Goal: Transaction & Acquisition: Purchase product/service

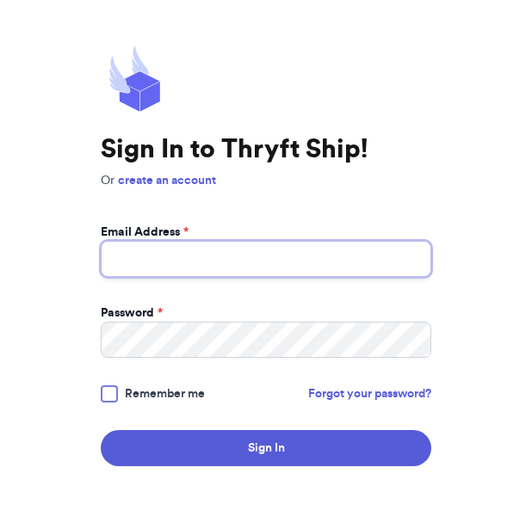
click at [277, 275] on input "Email Address *" at bounding box center [266, 259] width 330 height 36
click at [281, 277] on input "Email Address *" at bounding box center [266, 259] width 330 height 36
click at [265, 241] on input "Email Address *" at bounding box center [266, 259] width 330 height 36
type input "[EMAIL_ADDRESS][PERSON_NAME][DOMAIN_NAME]"
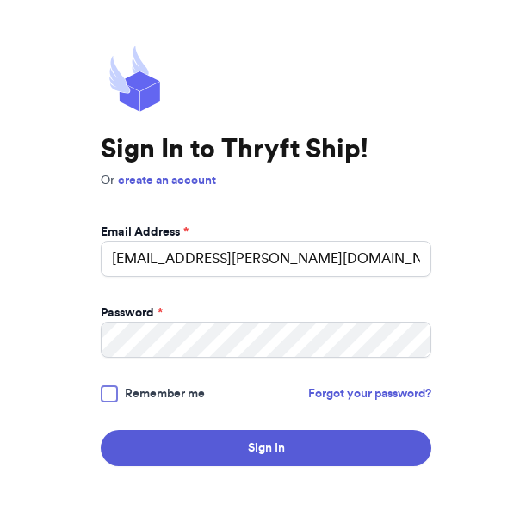
click at [266, 430] on button "Sign In" at bounding box center [266, 448] width 330 height 36
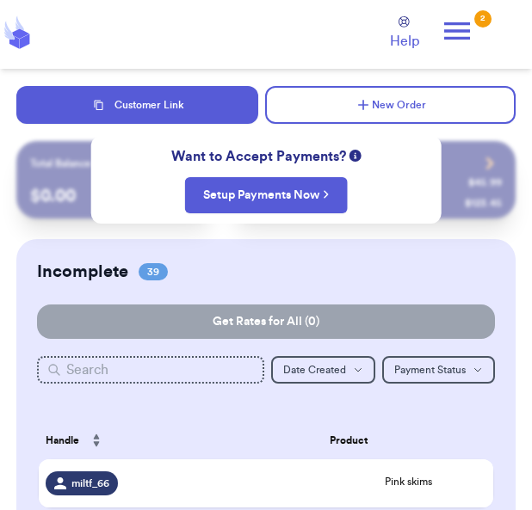
checkbox input "false"
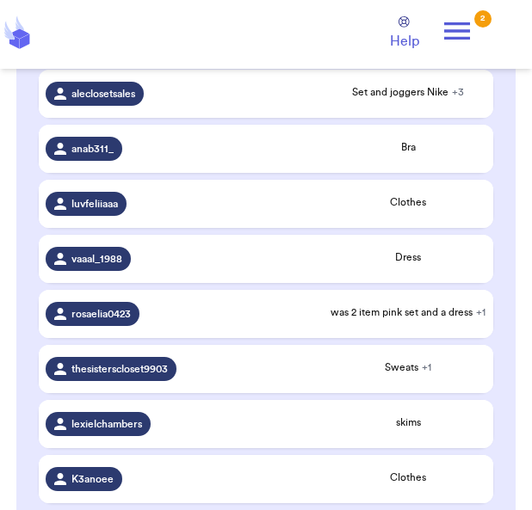
scroll to position [2127, 0]
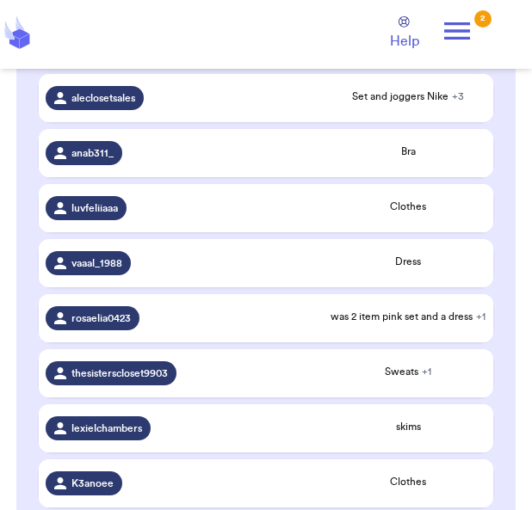
click at [343, 213] on span "Clothes" at bounding box center [408, 207] width 157 height 14
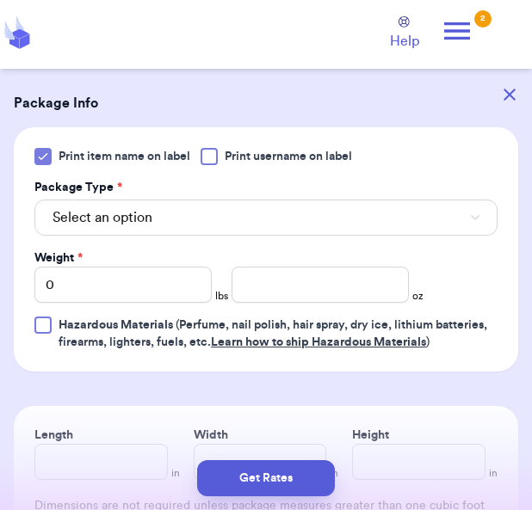
scroll to position [683, 0]
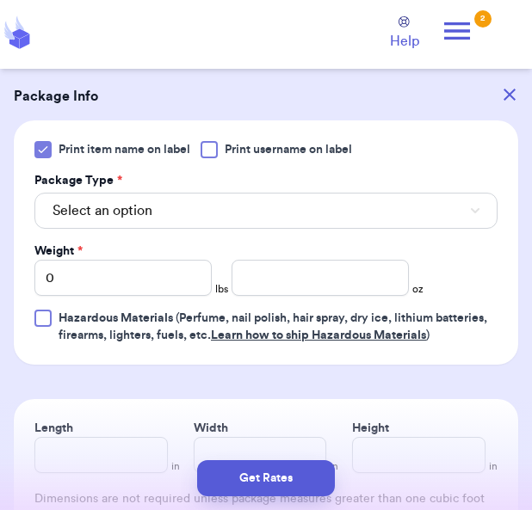
click at [441, 213] on button "Select an option" at bounding box center [265, 211] width 463 height 36
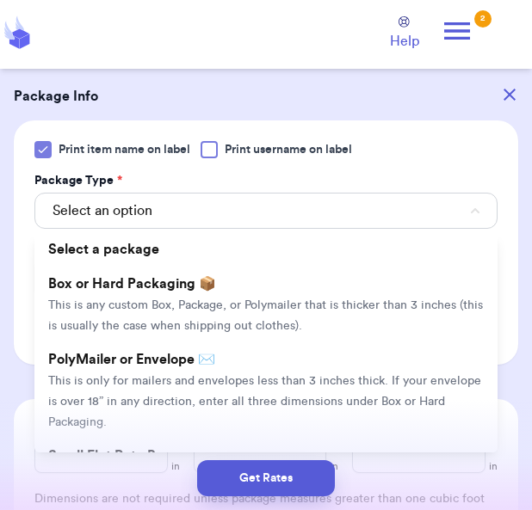
click at [364, 381] on span "This is only for mailers and envelopes less than 3 inches thick. If your envelo…" at bounding box center [264, 401] width 433 height 53
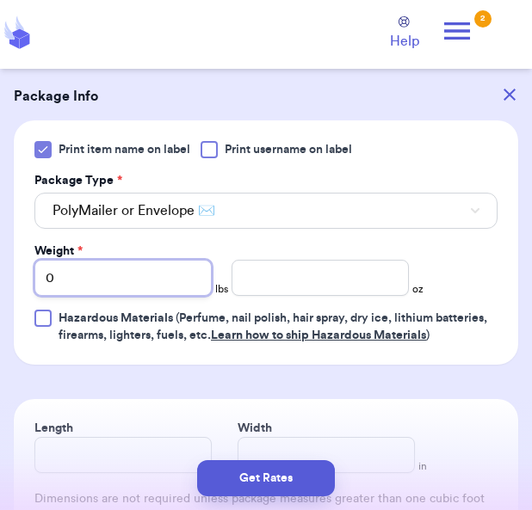
click at [149, 268] on input "0" at bounding box center [122, 278] width 177 height 36
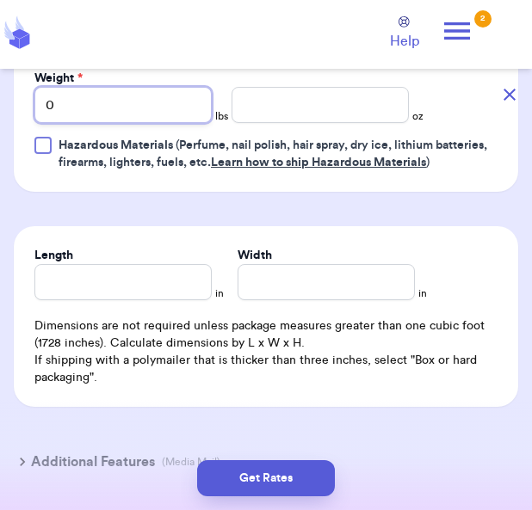
scroll to position [855, 0]
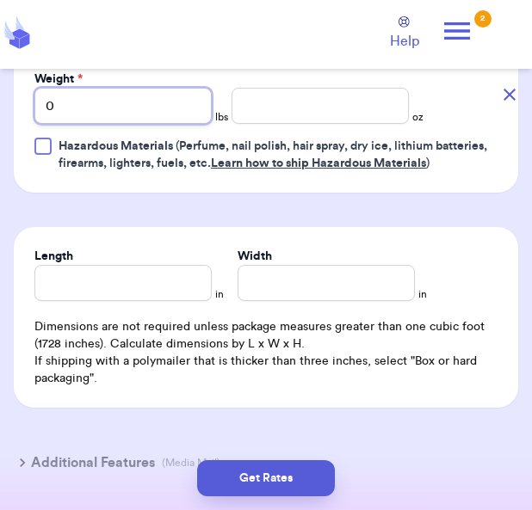
type input "03"
type input "0"
type input "3"
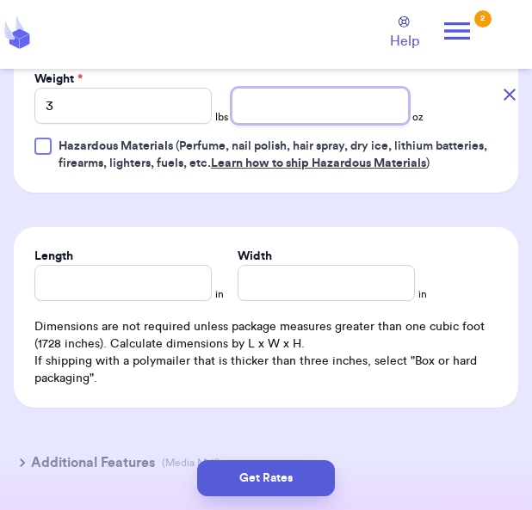
click at [320, 108] on input "number" at bounding box center [319, 106] width 177 height 36
type input "3.3"
click at [287, 460] on button "Get Rates" at bounding box center [266, 478] width 138 height 36
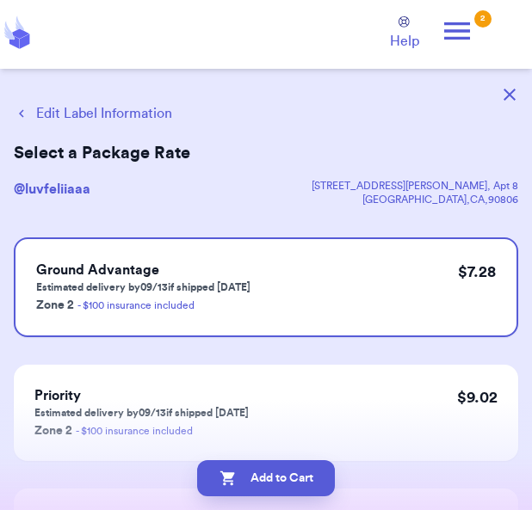
click at [301, 461] on button "Add to Cart" at bounding box center [266, 478] width 138 height 36
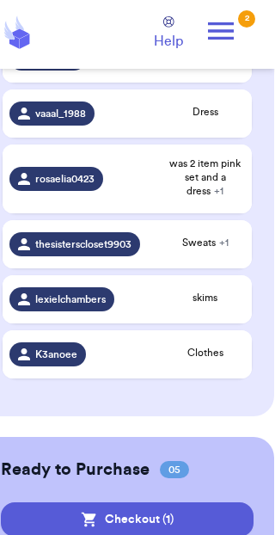
scroll to position [0, 28]
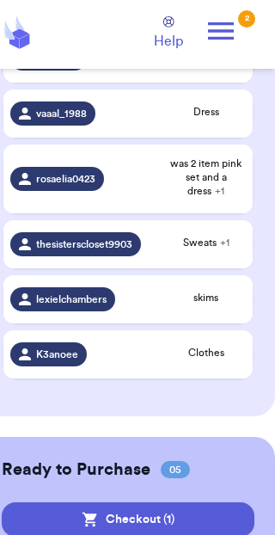
click at [151, 232] on div "thesisterscloset9903" at bounding box center [81, 244] width 142 height 24
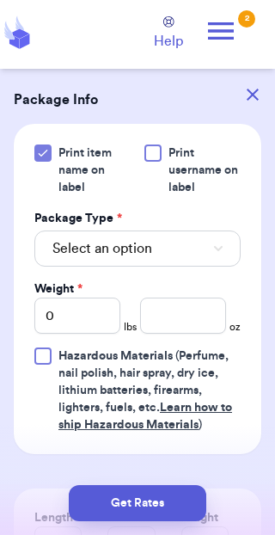
scroll to position [880, 0]
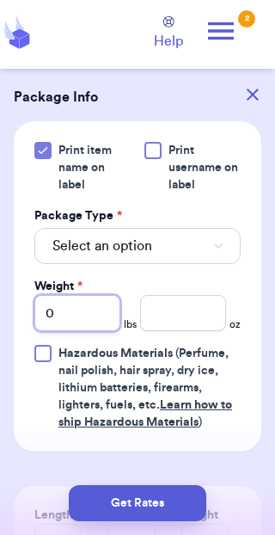
click at [79, 295] on input "0" at bounding box center [77, 313] width 86 height 36
type input "1"
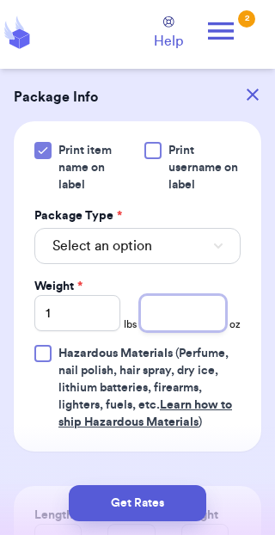
click at [163, 295] on input "number" at bounding box center [183, 313] width 86 height 36
type input "0.4"
click at [97, 236] on span "Select an option" at bounding box center [102, 246] width 100 height 21
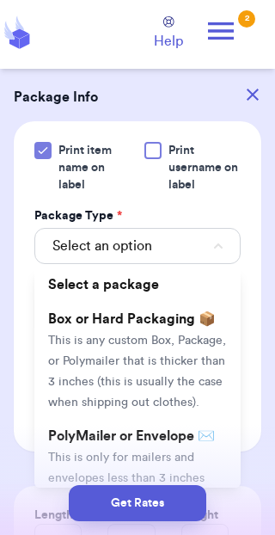
click at [89, 419] on li "PolyMailer or Envelope ✉️ This is only for mailers and envelopes less than 3 in…" at bounding box center [137, 498] width 207 height 158
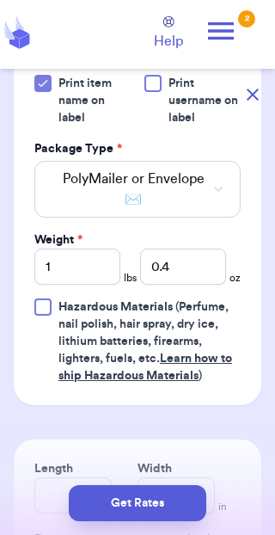
scroll to position [1014, 0]
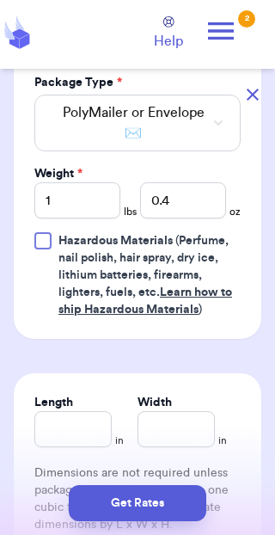
click at [127, 504] on button "Get Rates" at bounding box center [138, 503] width 138 height 36
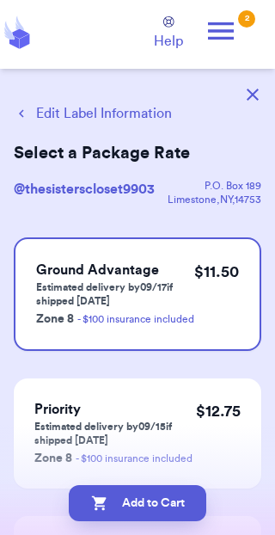
scroll to position [21, 0]
click at [245, 95] on button "button" at bounding box center [253, 95] width 38 height 38
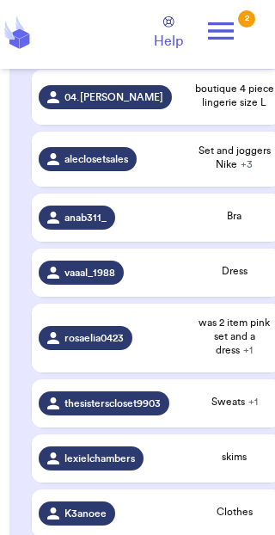
scroll to position [2215, 0]
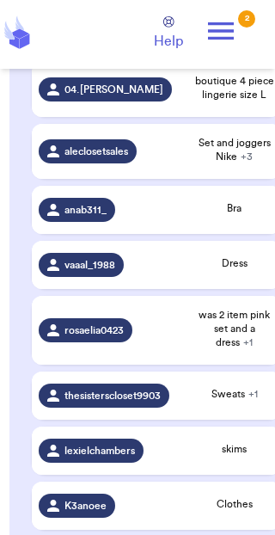
click at [102, 398] on div "thesisterscloset9903" at bounding box center [104, 396] width 131 height 24
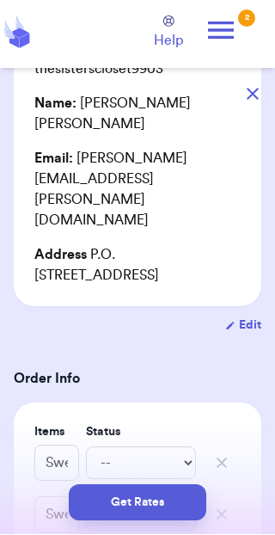
scroll to position [198, 0]
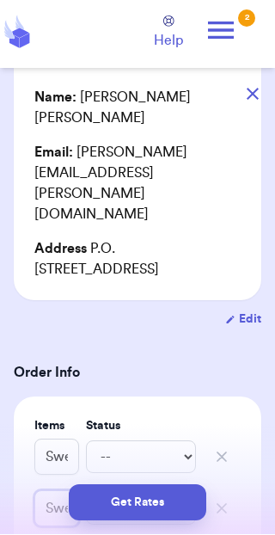
click at [61, 491] on input "Sweats" at bounding box center [56, 509] width 45 height 36
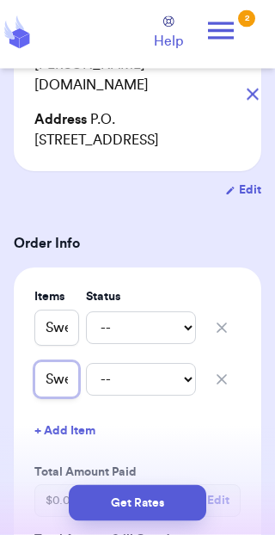
scroll to position [328, 0]
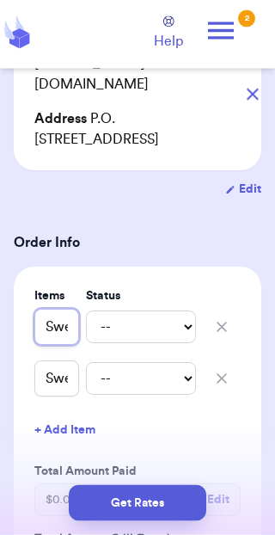
click at [48, 310] on input "Sweats" at bounding box center [56, 328] width 45 height 36
click at [221, 371] on icon "button" at bounding box center [221, 379] width 17 height 17
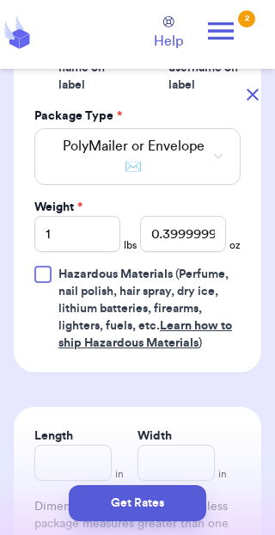
scroll to position [928, 0]
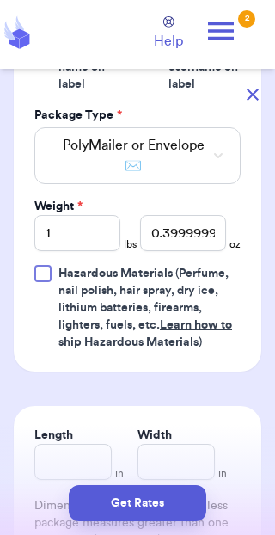
click at [247, 95] on icon "button" at bounding box center [253, 95] width 12 height 12
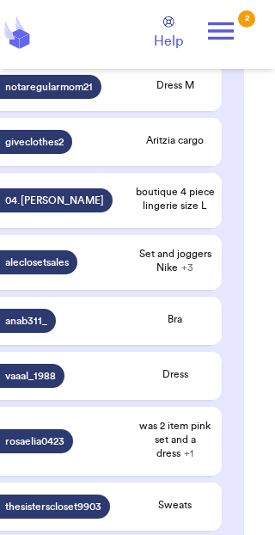
scroll to position [0, 59]
click at [143, 509] on span "Sweats" at bounding box center [175, 505] width 80 height 14
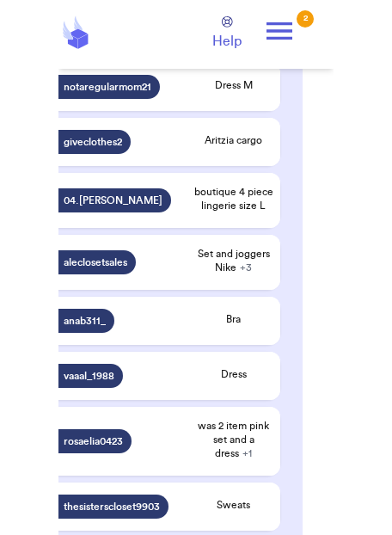
scroll to position [0, 0]
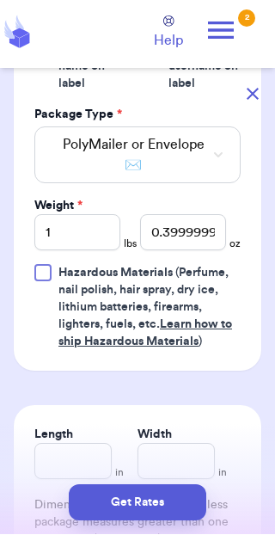
click at [250, 91] on icon "button" at bounding box center [253, 95] width 12 height 12
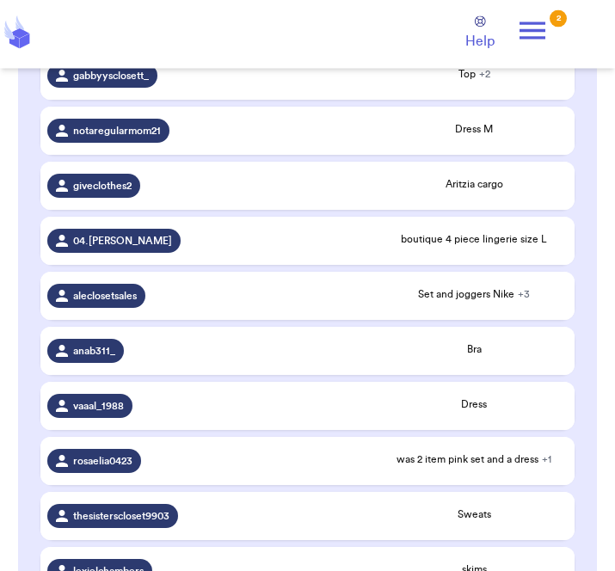
scroll to position [1914, 0]
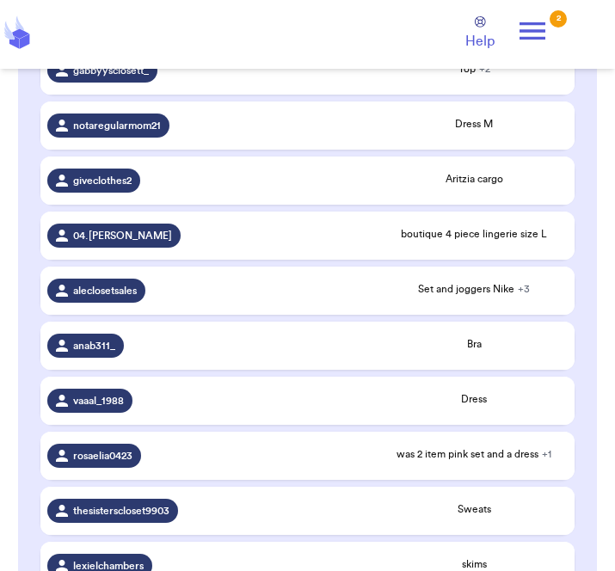
click at [245, 509] on div "thesisterscloset9903" at bounding box center [207, 511] width 320 height 24
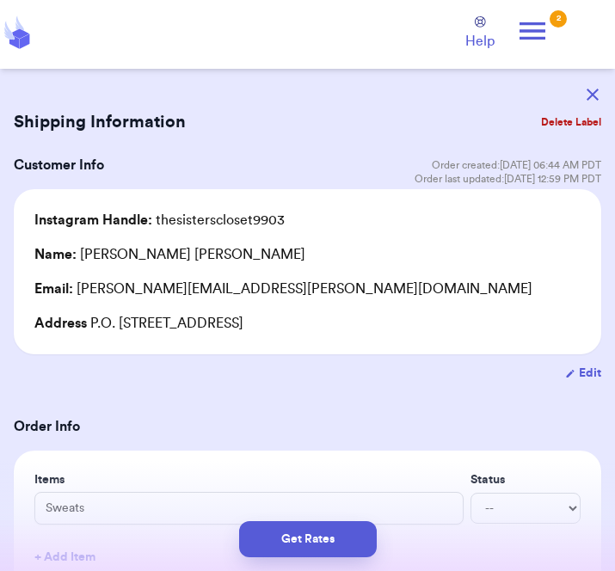
scroll to position [0, 0]
click at [531, 124] on button "Delete Label" at bounding box center [571, 122] width 74 height 38
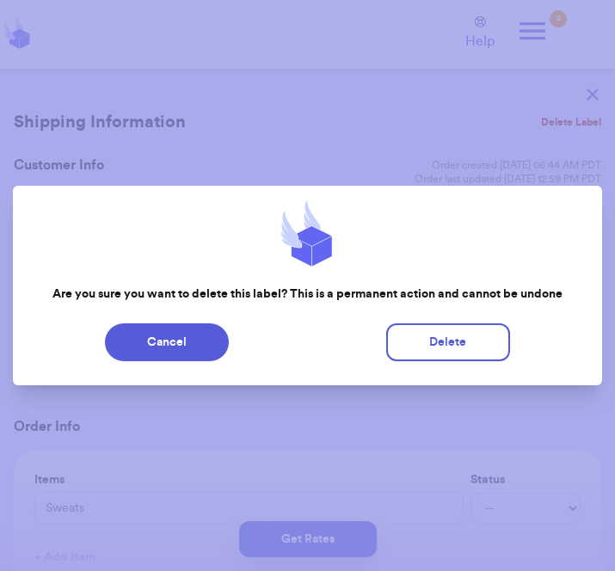
click at [448, 361] on button "Delete" at bounding box center [448, 343] width 124 height 38
type input "Pink skims"
type input "0"
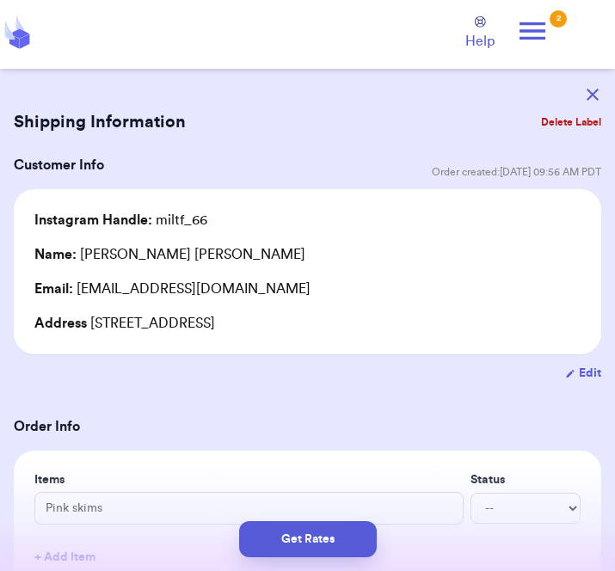
click at [531, 99] on button "button" at bounding box center [593, 95] width 38 height 38
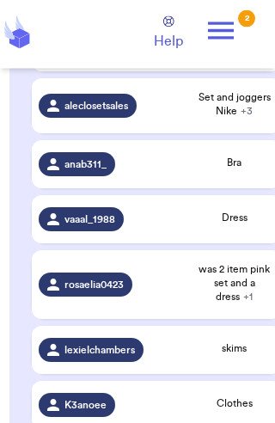
scroll to position [2262, 0]
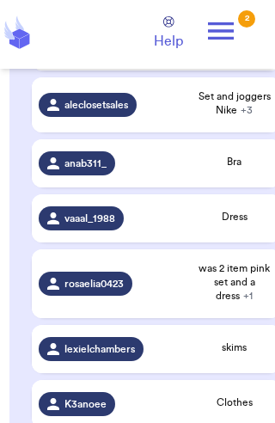
click at [77, 398] on span "K3anoee" at bounding box center [86, 405] width 42 height 14
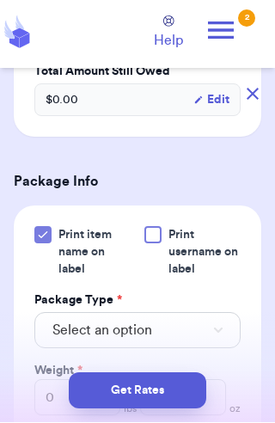
scroll to position [673, 0]
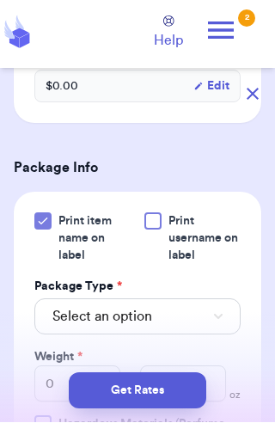
click at [71, 307] on span "Select an option" at bounding box center [102, 317] width 100 height 21
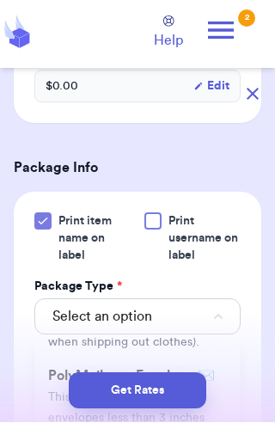
scroll to position [134, 0]
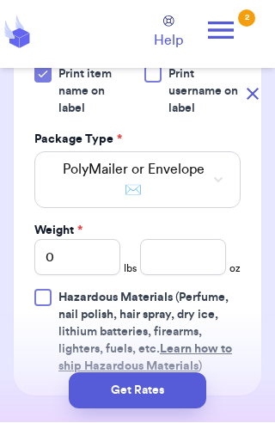
scroll to position [824, 0]
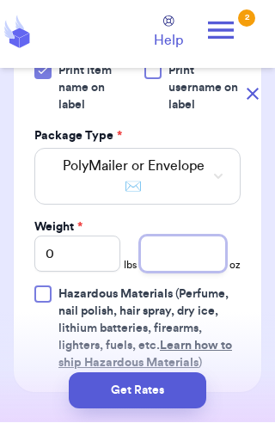
click at [176, 237] on input "number" at bounding box center [183, 255] width 86 height 36
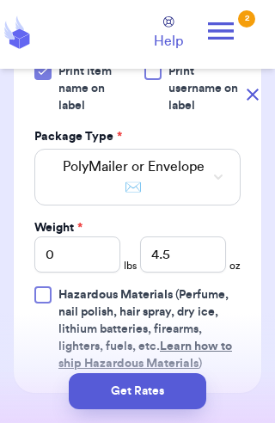
scroll to position [29, 0]
type input "4.5"
click at [116, 390] on button "Get Rates" at bounding box center [138, 391] width 138 height 36
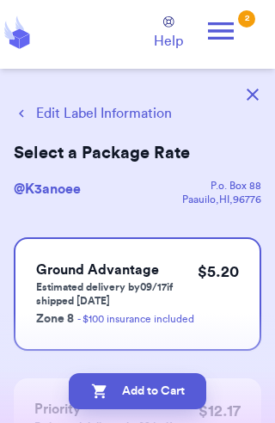
click at [137, 387] on button "Add to Cart" at bounding box center [138, 391] width 138 height 36
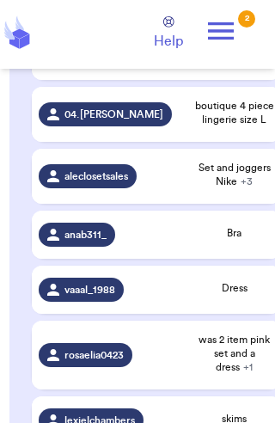
scroll to position [0, 2]
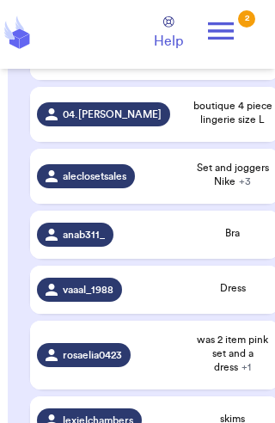
click at [73, 352] on td "rosaelia0423" at bounding box center [108, 355] width 156 height 69
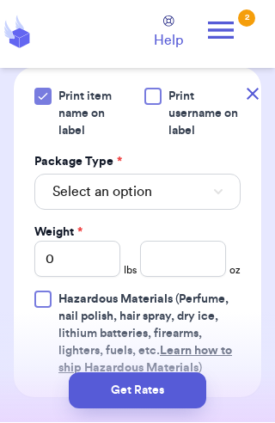
scroll to position [855, 0]
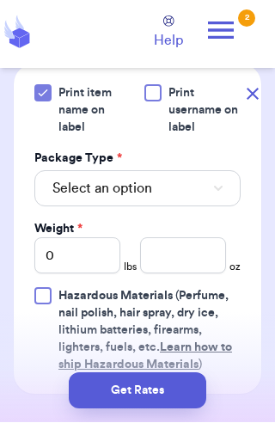
click at [89, 185] on span "Select an option" at bounding box center [102, 189] width 100 height 21
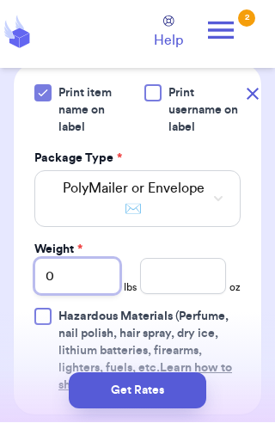
click at [69, 274] on input "0" at bounding box center [77, 277] width 86 height 36
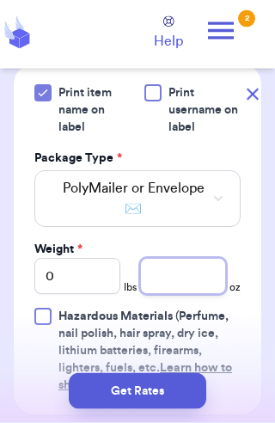
click at [176, 283] on input "number" at bounding box center [183, 277] width 86 height 36
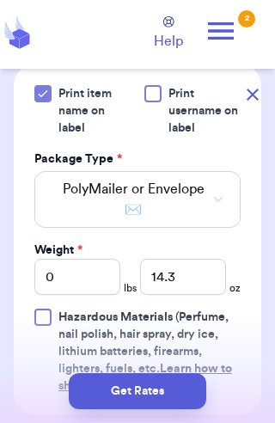
scroll to position [29, 0]
type input "14.3"
click at [132, 396] on button "Get Rates" at bounding box center [138, 391] width 138 height 36
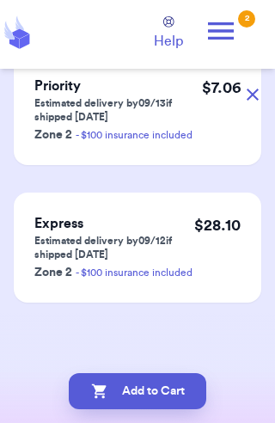
scroll to position [0, 0]
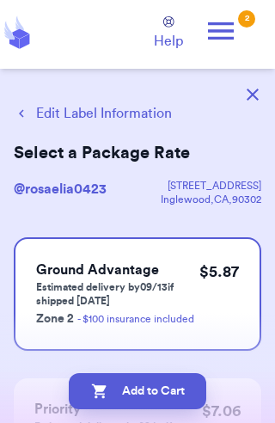
click at [127, 395] on button "Add to Cart" at bounding box center [138, 391] width 138 height 36
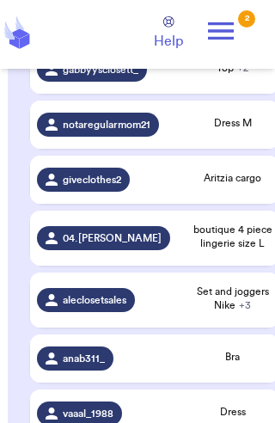
scroll to position [2067, 0]
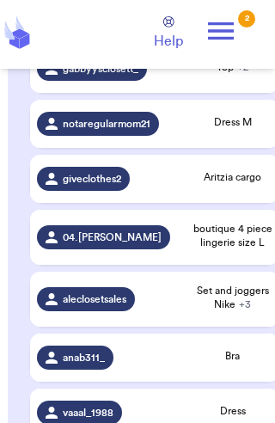
click at [110, 368] on div "anab311_" at bounding box center [75, 358] width 77 height 24
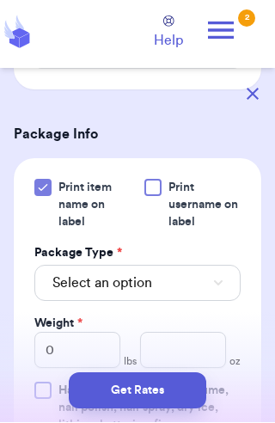
scroll to position [713, 0]
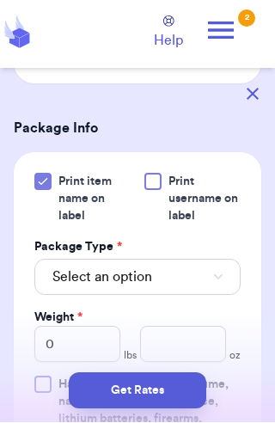
click at [125, 276] on span "Select an option" at bounding box center [102, 278] width 100 height 21
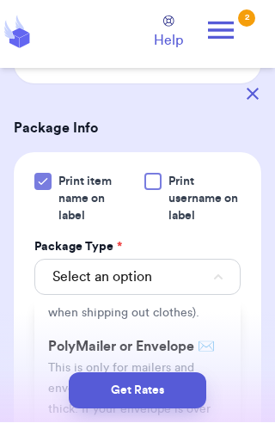
scroll to position [122, 0]
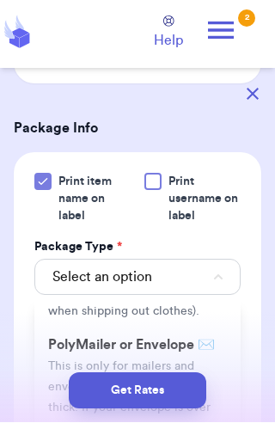
click at [98, 376] on li "PolyMailer or Envelope ✉️ This is only for mailers and envelopes less than 3 in…" at bounding box center [137, 408] width 207 height 158
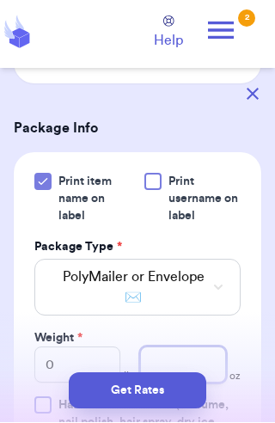
click at [172, 381] on input "number" at bounding box center [183, 366] width 86 height 36
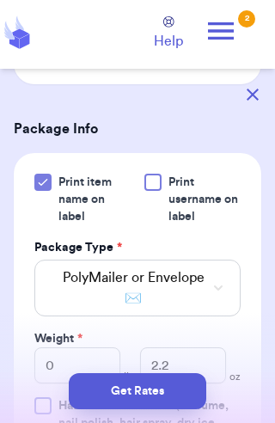
scroll to position [29, 0]
type input "2.2"
click at [137, 393] on button "Get Rates" at bounding box center [138, 391] width 138 height 36
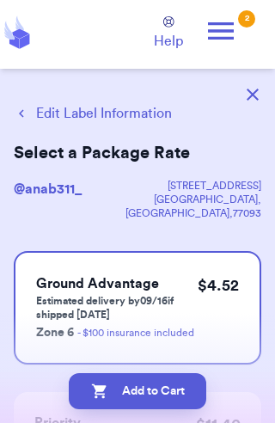
click at [136, 397] on button "Add to Cart" at bounding box center [138, 391] width 138 height 36
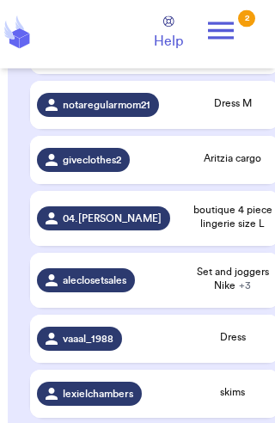
scroll to position [2086, 0]
click at [142, 349] on div "vaaal_1988" at bounding box center [108, 339] width 142 height 24
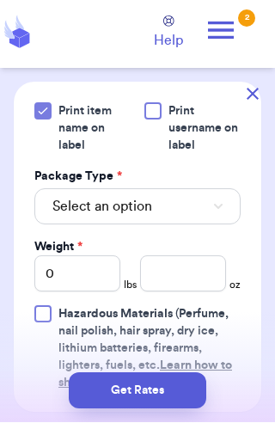
scroll to position [843, 0]
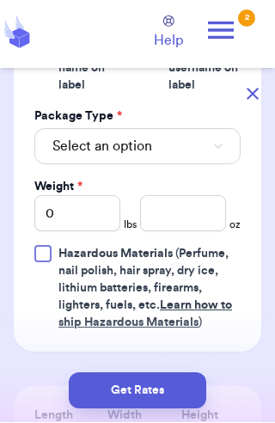
click at [78, 137] on span "Select an option" at bounding box center [102, 147] width 100 height 21
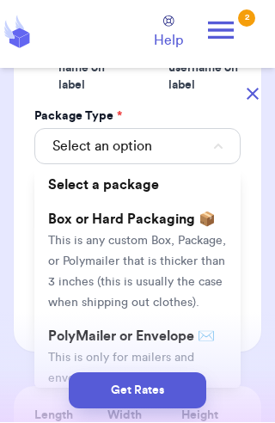
click at [88, 353] on span "This is only for mailers and envelopes less than 3 inches thick. If your envelo…" at bounding box center [132, 410] width 168 height 115
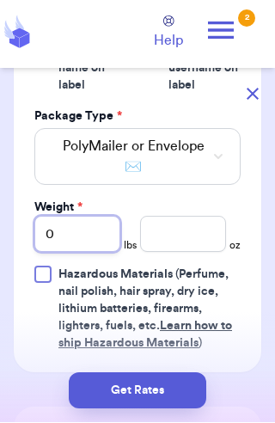
click at [73, 217] on input "0" at bounding box center [77, 235] width 86 height 36
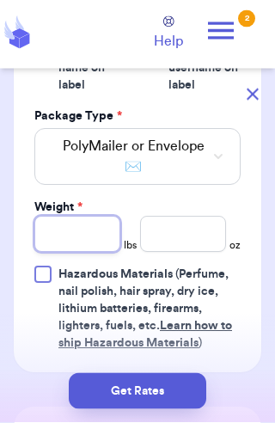
type input "1"
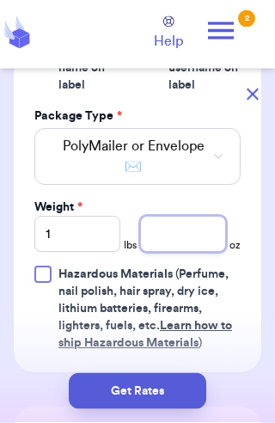
click at [172, 219] on input "number" at bounding box center [183, 235] width 86 height 36
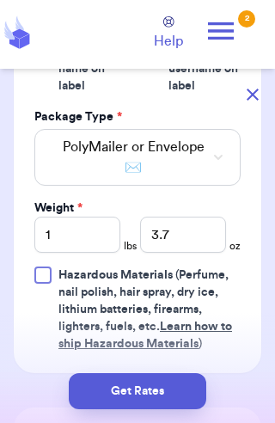
scroll to position [32, 0]
type input "3.7"
click at [130, 387] on button "Get Rates" at bounding box center [138, 391] width 138 height 36
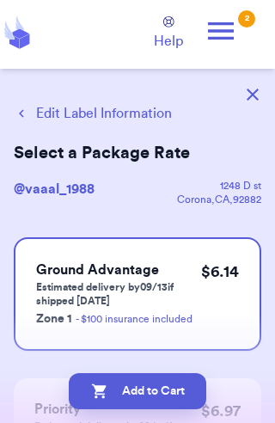
click at [115, 385] on button "Add to Cart" at bounding box center [138, 391] width 138 height 36
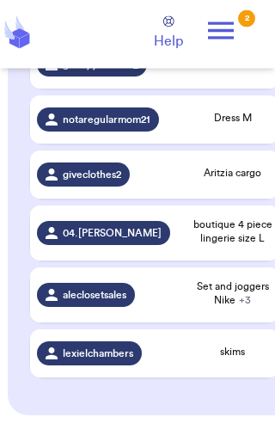
scroll to position [2071, 0]
click at [96, 361] on span "lexielchambers" at bounding box center [98, 354] width 71 height 14
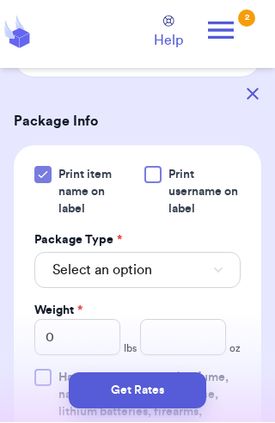
scroll to position [743, 0]
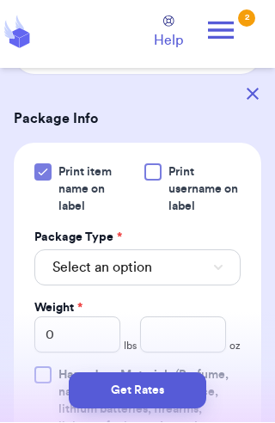
click at [102, 258] on span "Select an option" at bounding box center [102, 268] width 100 height 21
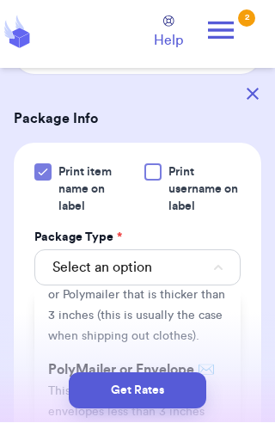
scroll to position [101, 0]
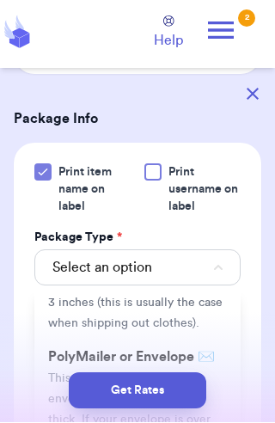
click at [110, 379] on span "This is only for mailers and envelopes less than 3 inches thick. If your envelo…" at bounding box center [132, 430] width 168 height 115
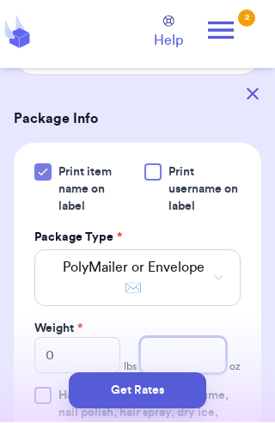
click at [184, 338] on input "number" at bounding box center [183, 356] width 86 height 36
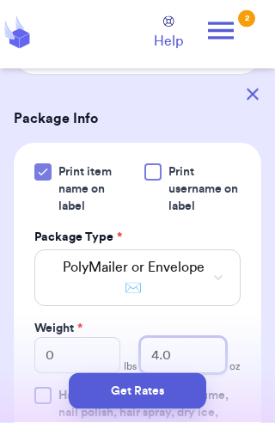
type input "4.0"
click at [162, 410] on button "Get Rates" at bounding box center [138, 391] width 138 height 36
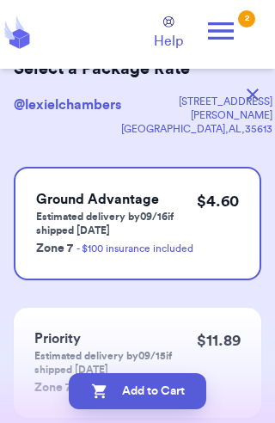
scroll to position [29, 0]
click at [184, 392] on button "Add to Cart" at bounding box center [138, 391] width 138 height 36
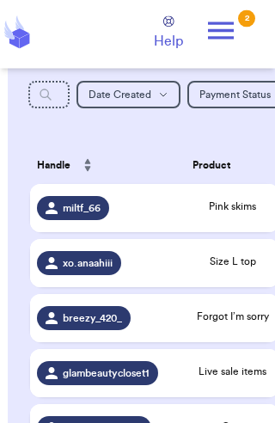
scroll to position [275, 0]
click at [86, 380] on span "glambeautycloset1" at bounding box center [106, 374] width 87 height 14
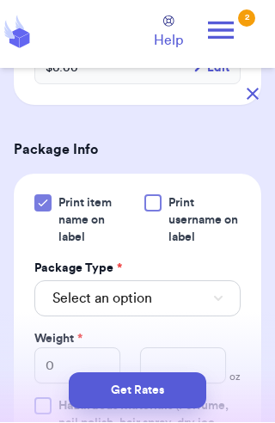
scroll to position [701, 0]
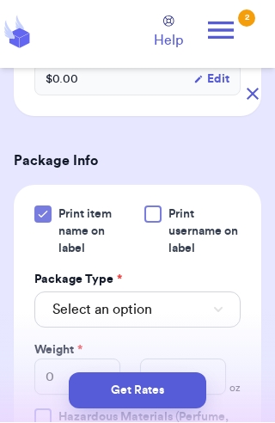
click at [83, 300] on span "Select an option" at bounding box center [102, 310] width 100 height 21
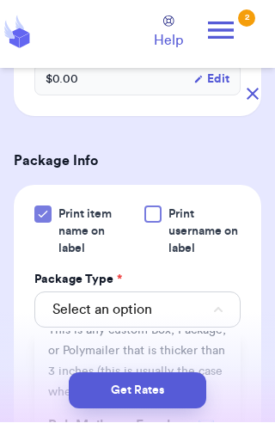
scroll to position [109, 0]
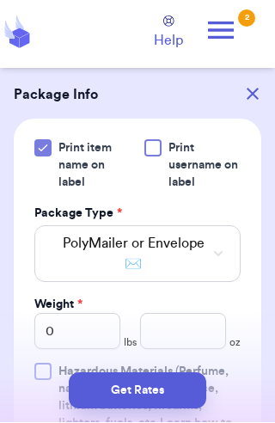
scroll to position [770, 0]
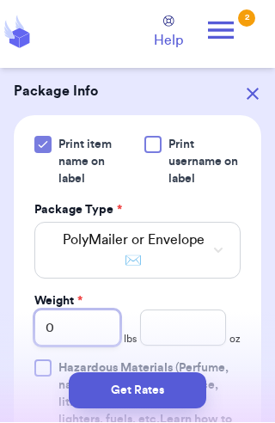
click at [59, 314] on input "0" at bounding box center [77, 329] width 86 height 36
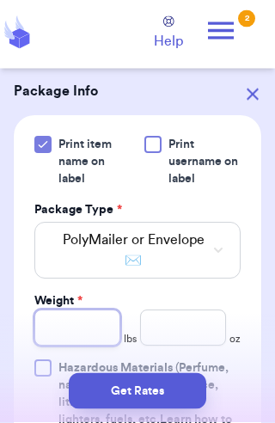
type input "2"
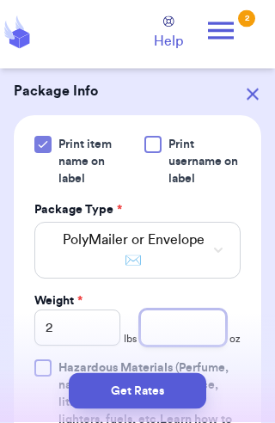
click at [183, 311] on input "number" at bounding box center [183, 329] width 86 height 36
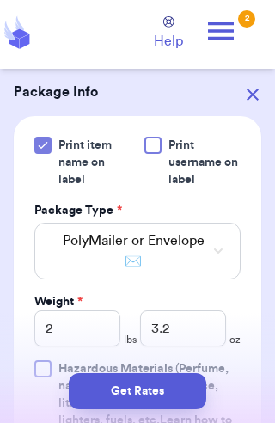
scroll to position [29, 0]
type input "3.2"
click at [128, 384] on button "Get Rates" at bounding box center [138, 391] width 138 height 36
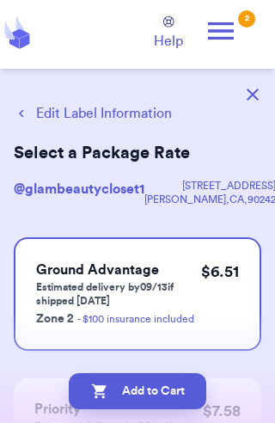
click at [130, 394] on button "Add to Cart" at bounding box center [138, 391] width 138 height 36
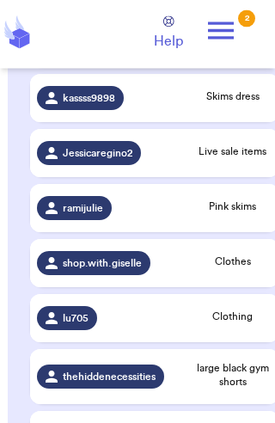
scroll to position [1060, 0]
click at [87, 270] on span "shop.with.giselle" at bounding box center [102, 263] width 79 height 14
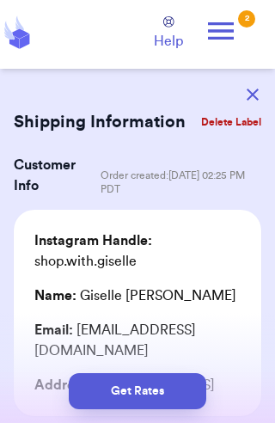
scroll to position [29, 0]
click at [168, 387] on button "Get Rates" at bounding box center [138, 391] width 138 height 36
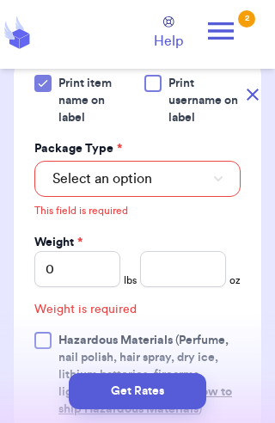
scroll to position [890, 0]
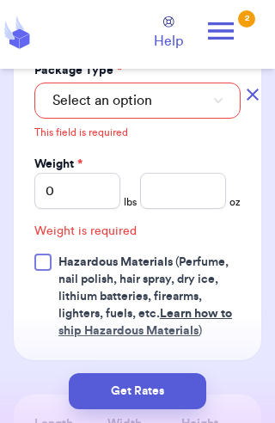
click at [201, 119] on button "Select an option" at bounding box center [137, 101] width 207 height 36
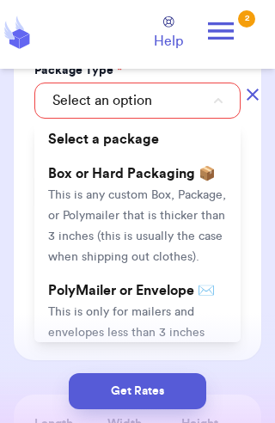
click at [194, 298] on span "PolyMailer or Envelope ✉️" at bounding box center [131, 291] width 167 height 14
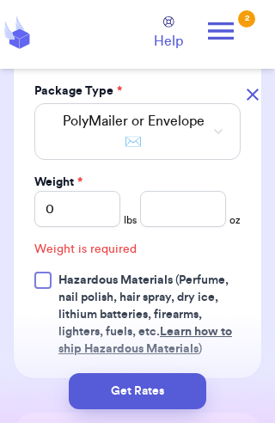
scroll to position [867, 0]
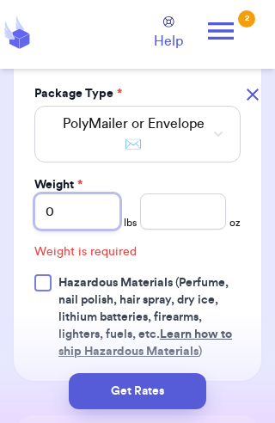
click at [85, 225] on input "0" at bounding box center [77, 212] width 86 height 36
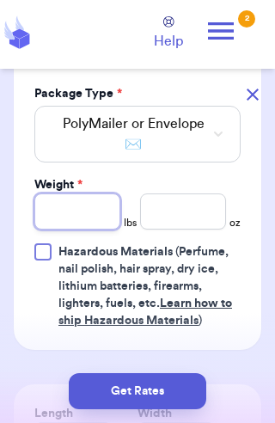
type input "4"
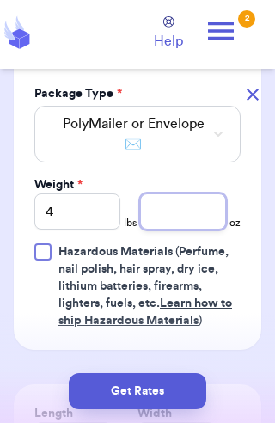
click at [169, 230] on input "number" at bounding box center [183, 212] width 86 height 36
type input "3.9"
click at [127, 397] on button "Get Rates" at bounding box center [138, 391] width 138 height 36
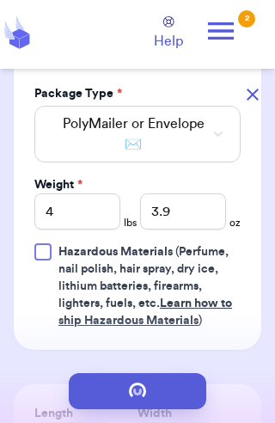
scroll to position [0, 0]
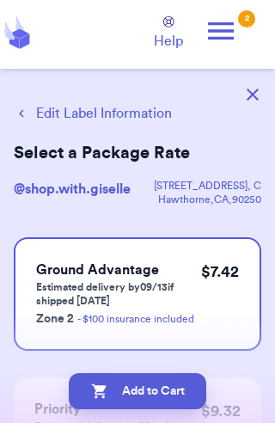
click at [136, 395] on button "Add to Cart" at bounding box center [138, 391] width 138 height 36
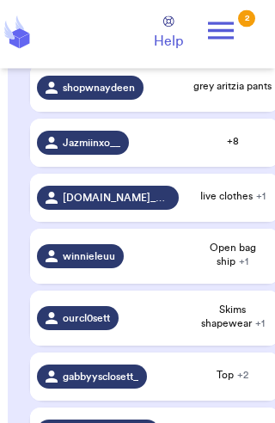
scroll to position [1649, 0]
click at [94, 268] on div "winnieleuu" at bounding box center [80, 256] width 87 height 24
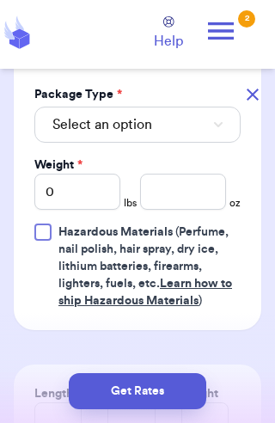
scroll to position [886, 0]
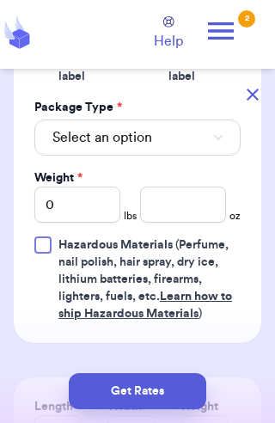
click at [193, 131] on button "Select an option" at bounding box center [137, 138] width 207 height 36
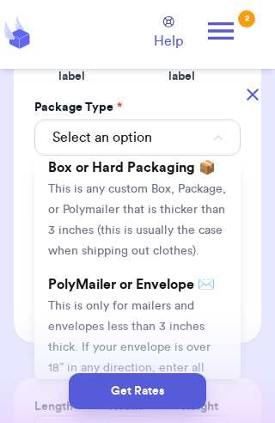
scroll to position [87, 0]
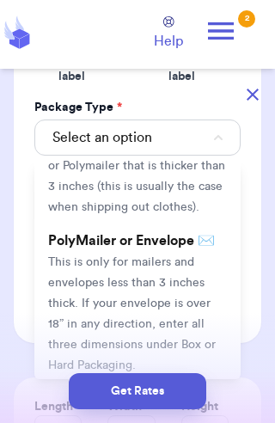
click at [170, 267] on span "This is only for mailers and envelopes less than 3 inches thick. If your envelo…" at bounding box center [132, 313] width 168 height 115
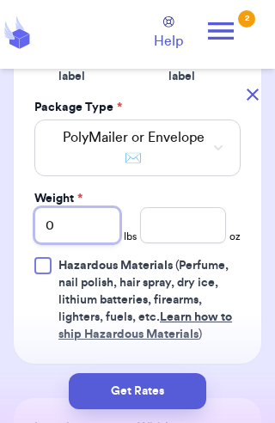
click at [95, 222] on input "0" at bounding box center [77, 225] width 86 height 36
type input "1"
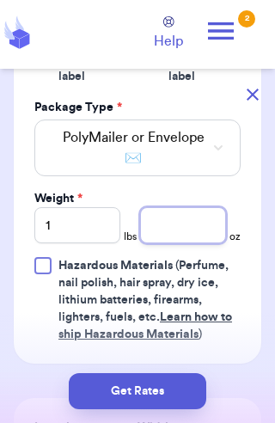
click at [188, 227] on input "number" at bounding box center [183, 225] width 86 height 36
type input "1.3"
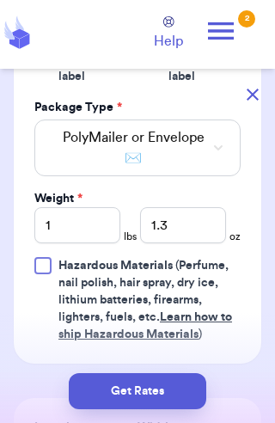
click at [170, 388] on button "Get Rates" at bounding box center [138, 391] width 138 height 36
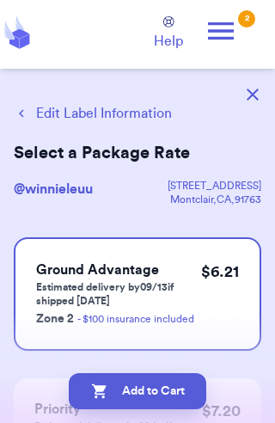
click at [145, 396] on button "Add to Cart" at bounding box center [138, 391] width 138 height 36
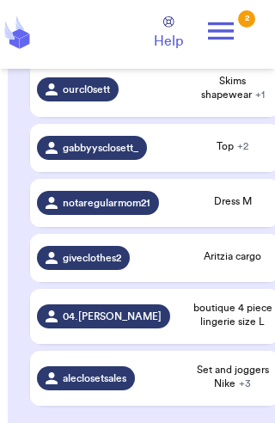
scroll to position [1812, 0]
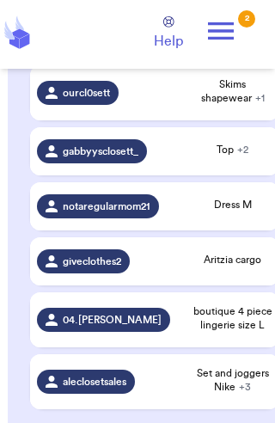
click at [176, 394] on div "aleclosetsales" at bounding box center [108, 382] width 142 height 24
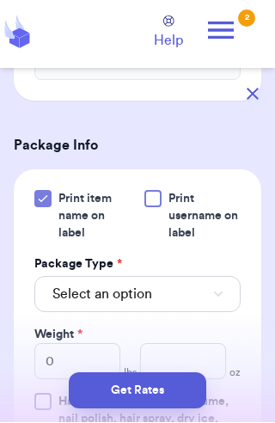
scroll to position [883, 0]
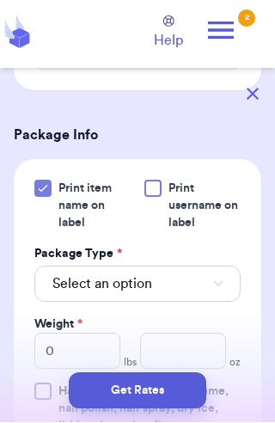
click at [157, 267] on button "Select an option" at bounding box center [137, 285] width 207 height 36
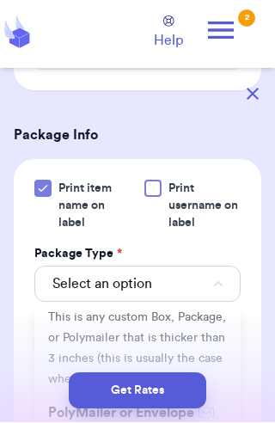
scroll to position [78, 0]
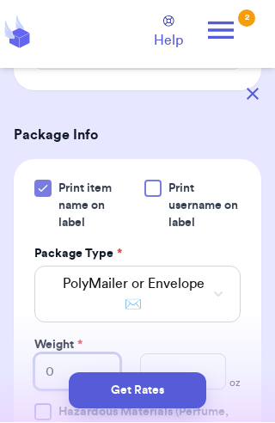
click at [81, 355] on input "0" at bounding box center [77, 373] width 86 height 36
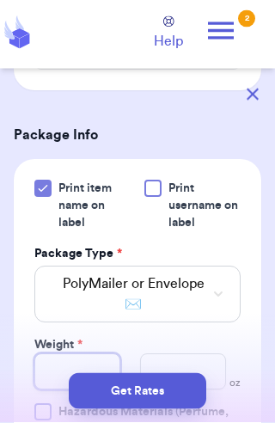
type input "1"
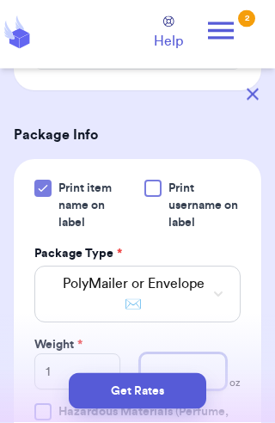
click at [164, 355] on input "number" at bounding box center [183, 373] width 86 height 36
type input "6.0"
click at [170, 410] on button "Get Rates" at bounding box center [138, 391] width 138 height 36
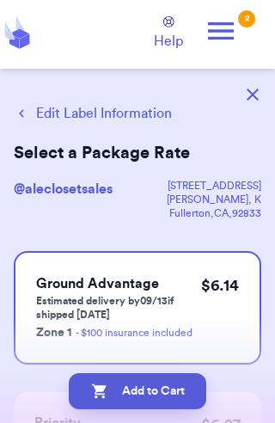
scroll to position [29, 0]
click at [132, 392] on button "Add to Cart" at bounding box center [138, 391] width 138 height 36
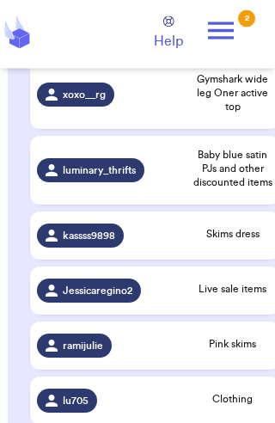
scroll to position [924, 0]
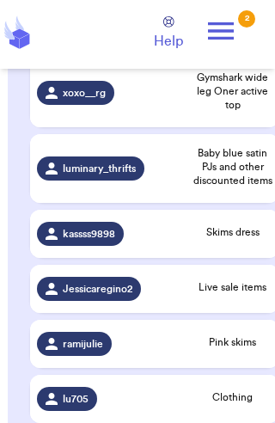
click at [86, 356] on div "ramijulie" at bounding box center [74, 344] width 75 height 24
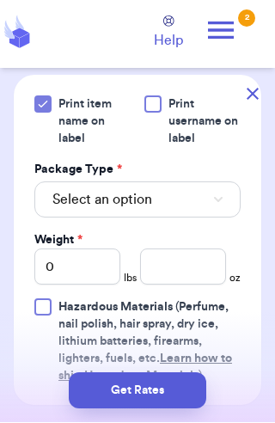
scroll to position [820, 0]
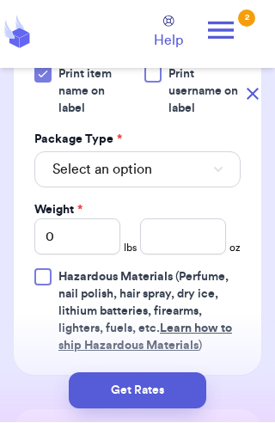
click at [77, 173] on span "Select an option" at bounding box center [102, 170] width 100 height 21
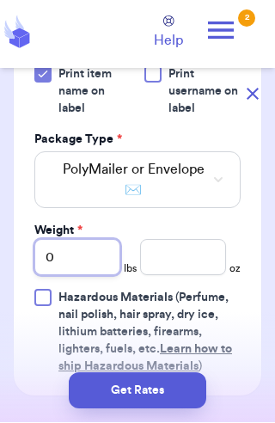
click at [88, 257] on input "0" at bounding box center [77, 258] width 86 height 36
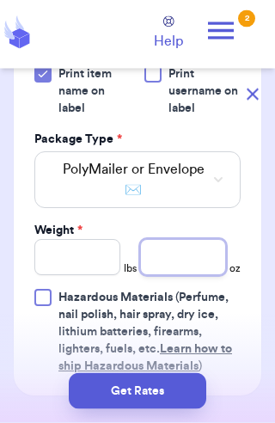
click at [191, 250] on input "number" at bounding box center [183, 258] width 86 height 36
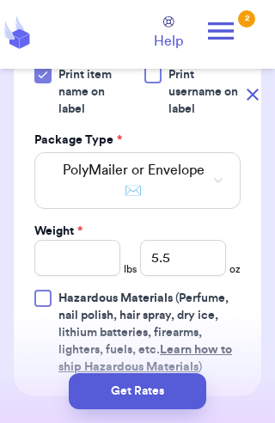
scroll to position [29, 0]
type input "5.5"
click at [164, 379] on button "Get Rates" at bounding box center [138, 391] width 138 height 36
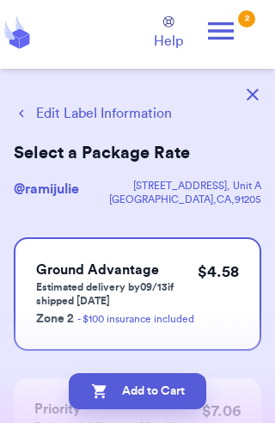
click at [124, 391] on button "Add to Cart" at bounding box center [138, 391] width 138 height 36
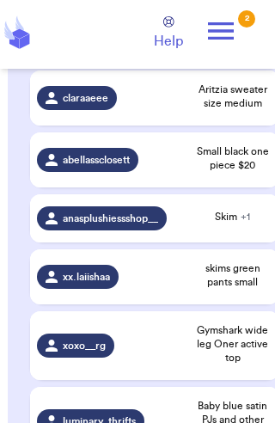
scroll to position [725, 0]
click at [104, 225] on span "anasplushiessshop__" at bounding box center [111, 219] width 96 height 14
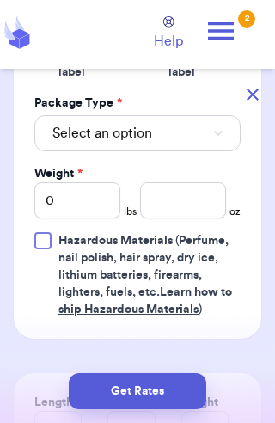
scroll to position [922, 0]
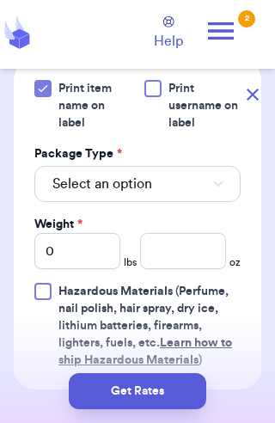
click at [88, 174] on span "Select an option" at bounding box center [102, 184] width 100 height 21
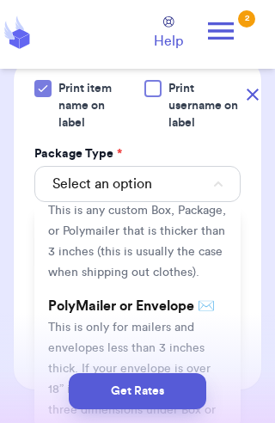
scroll to position [80, 0]
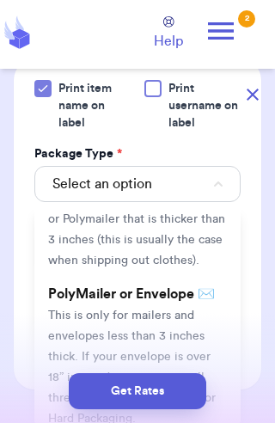
click at [123, 310] on span "This is only for mailers and envelopes less than 3 inches thick. If your envelo…" at bounding box center [132, 367] width 168 height 115
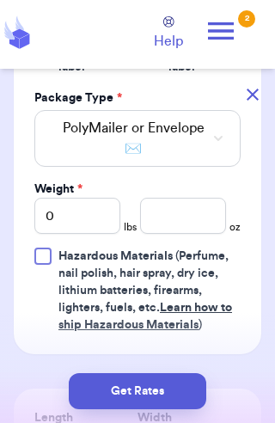
scroll to position [981, 0]
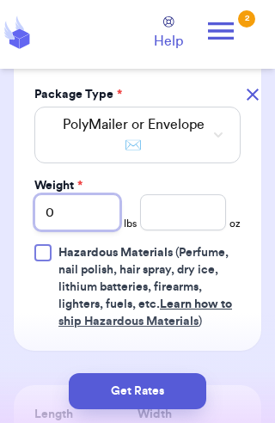
click at [71, 194] on input "0" at bounding box center [77, 212] width 86 height 36
type input "1"
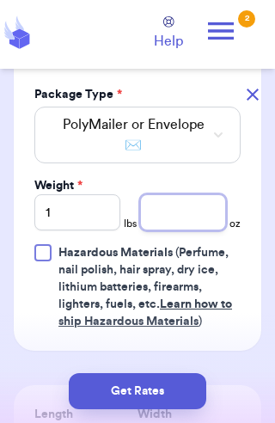
click at [166, 194] on input "number" at bounding box center [183, 212] width 86 height 36
type input "1.0"
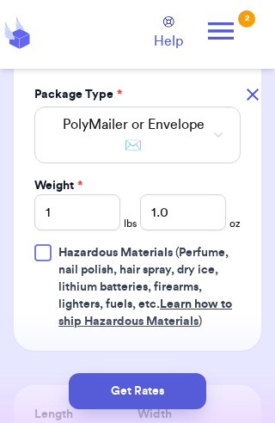
click at [159, 392] on button "Get Rates" at bounding box center [138, 391] width 138 height 36
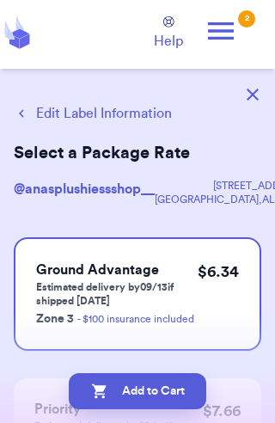
click at [116, 386] on button "Add to Cart" at bounding box center [138, 391] width 138 height 36
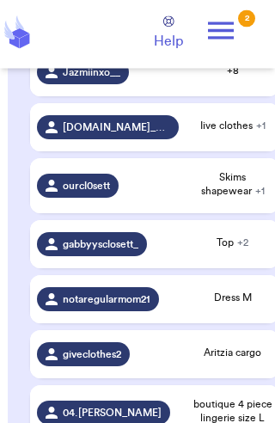
scroll to position [1649, 0]
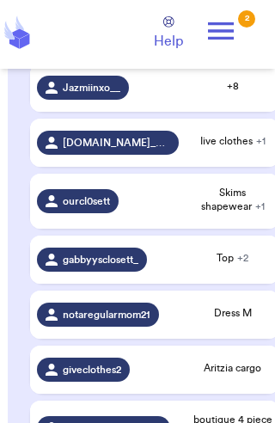
click at [185, 157] on td "[DOMAIN_NAME]_hercloset_" at bounding box center [108, 143] width 156 height 48
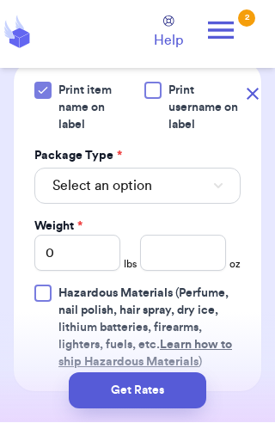
scroll to position [885, 0]
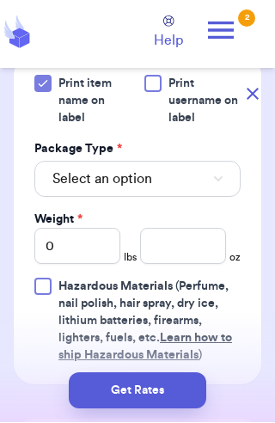
click at [177, 181] on button "Select an option" at bounding box center [137, 180] width 207 height 36
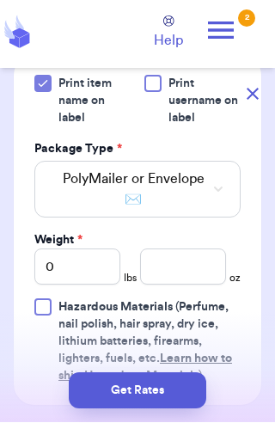
scroll to position [947, 0]
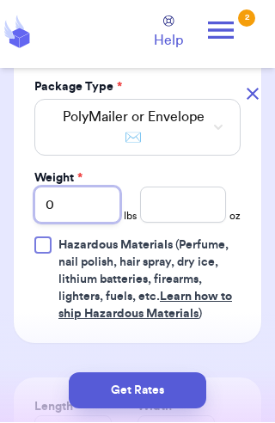
click at [98, 201] on input "0" at bounding box center [77, 206] width 86 height 36
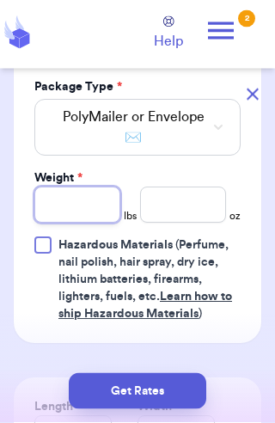
type input "1"
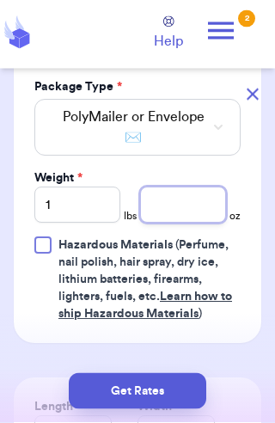
click at [195, 193] on input "number" at bounding box center [183, 206] width 86 height 36
type input "12.0"
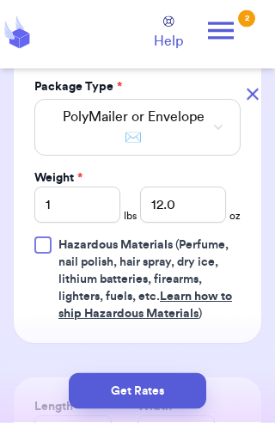
click at [159, 410] on button "Get Rates" at bounding box center [138, 391] width 138 height 36
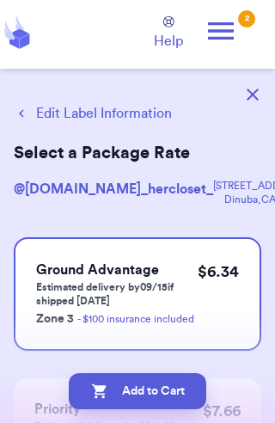
scroll to position [29, 0]
click at [132, 400] on button "Add to Cart" at bounding box center [138, 391] width 138 height 36
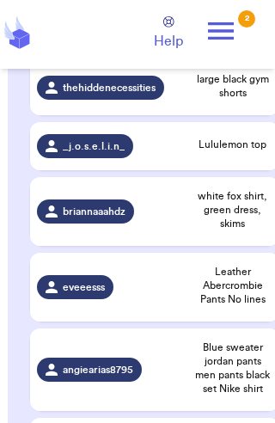
scroll to position [1240, 0]
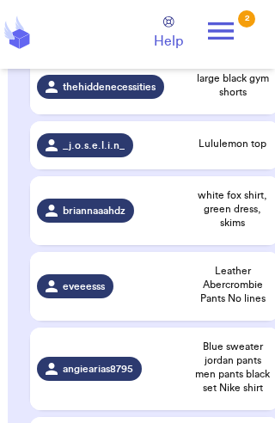
click at [184, 305] on td "eveeesss" at bounding box center [108, 286] width 156 height 69
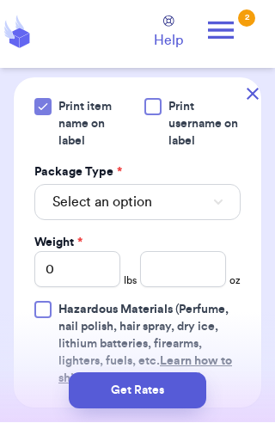
scroll to position [759, 0]
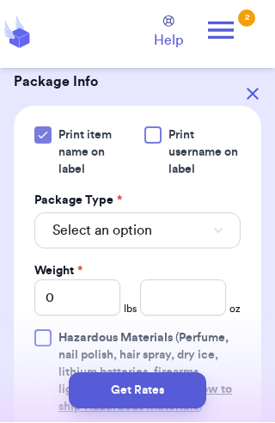
click at [79, 221] on span "Select an option" at bounding box center [102, 231] width 100 height 21
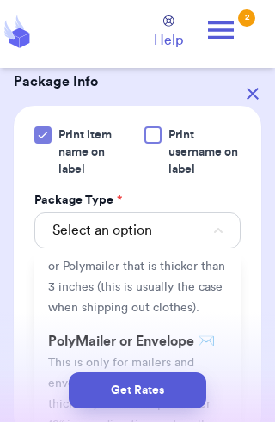
scroll to position [89, 0]
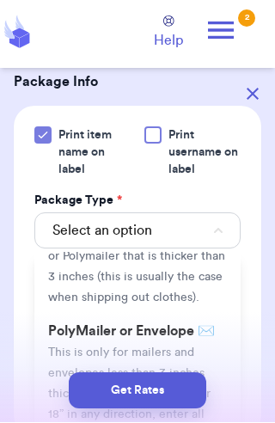
click at [92, 361] on li "PolyMailer or Envelope ✉️ This is only for mailers and envelopes less than 3 in…" at bounding box center [137, 394] width 207 height 158
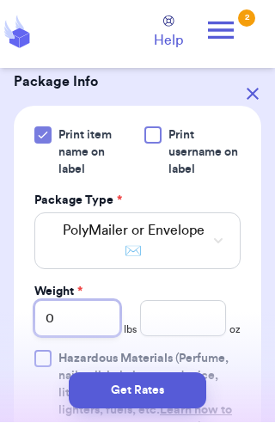
click at [69, 301] on input "0" at bounding box center [77, 319] width 86 height 36
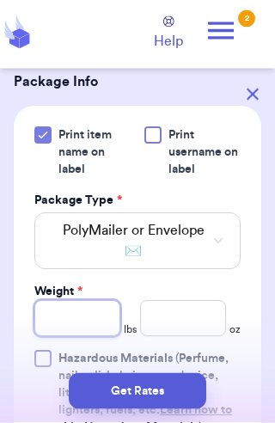
type input "1"
type input "15"
type input "1"
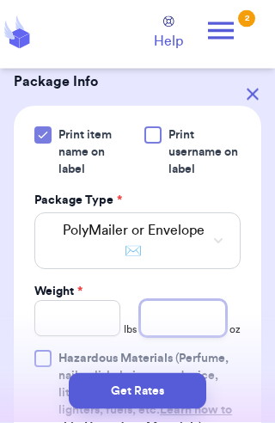
click at [201, 301] on input "number" at bounding box center [183, 319] width 86 height 36
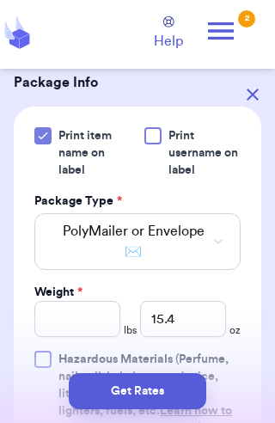
scroll to position [29, 0]
type input "15.4"
click at [142, 389] on button "Get Rates" at bounding box center [138, 391] width 138 height 36
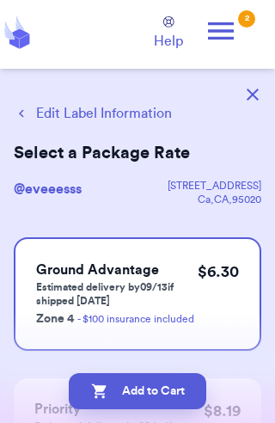
click at [165, 394] on button "Add to Cart" at bounding box center [138, 391] width 138 height 36
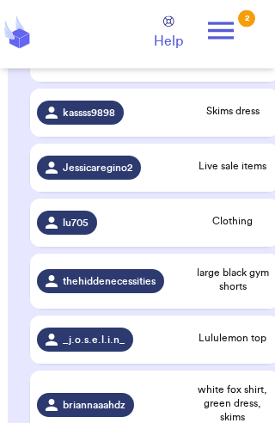
scroll to position [1046, 0]
click at [91, 412] on span "briannaaahdz" at bounding box center [94, 405] width 63 height 14
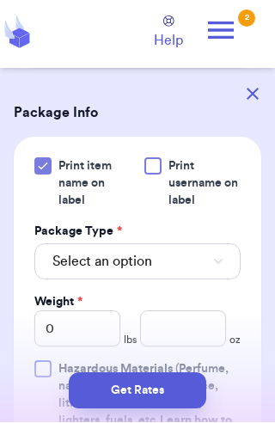
scroll to position [712, 0]
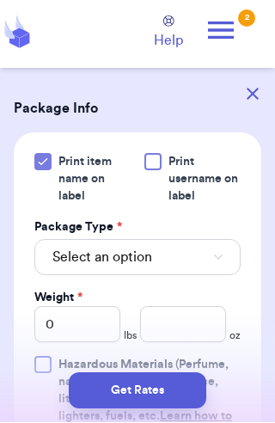
click at [88, 251] on span "Select an option" at bounding box center [102, 258] width 100 height 21
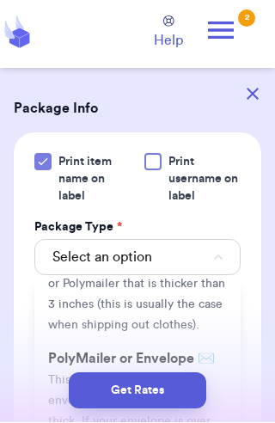
scroll to position [88, 0]
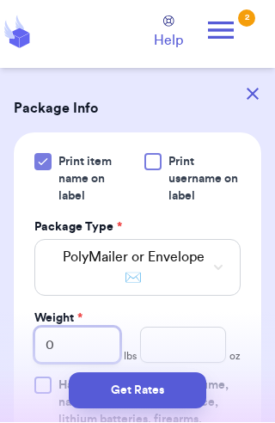
click at [85, 343] on input "0" at bounding box center [77, 346] width 86 height 36
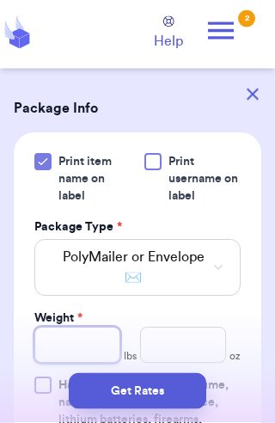
type input "9"
type input "9.8"
type input "9"
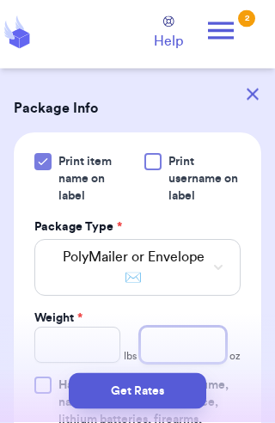
click at [184, 337] on input "number" at bounding box center [183, 346] width 86 height 36
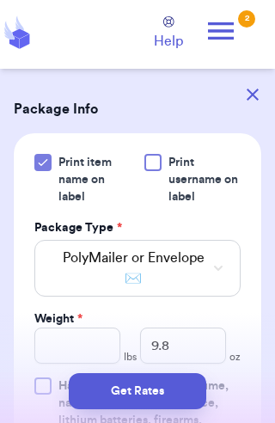
scroll to position [29, 0]
type input "9.8"
click at [162, 384] on button "Get Rates" at bounding box center [138, 391] width 138 height 36
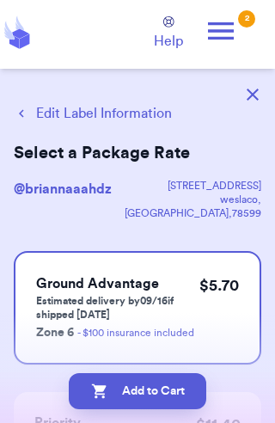
click at [137, 389] on button "Add to Cart" at bounding box center [138, 391] width 138 height 36
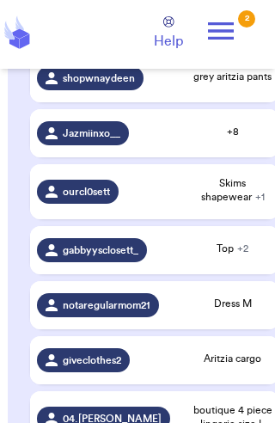
scroll to position [1503, 0]
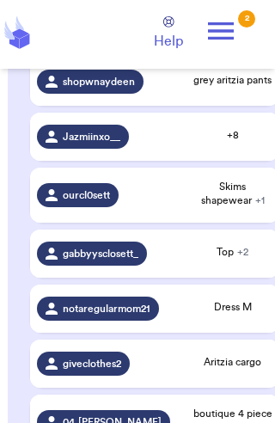
click at [119, 207] on div "ourcl0sett" at bounding box center [78, 195] width 82 height 24
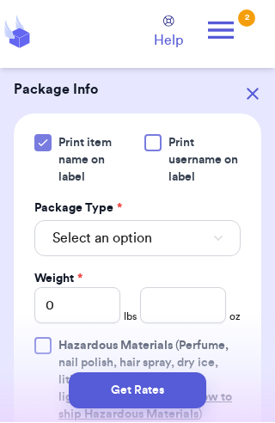
scroll to position [825, 0]
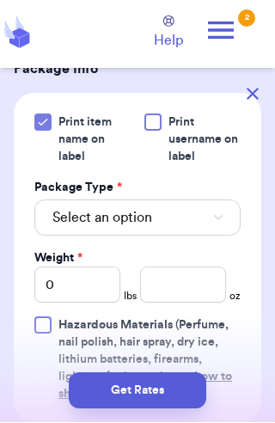
click at [80, 219] on span "Select an option" at bounding box center [102, 218] width 100 height 21
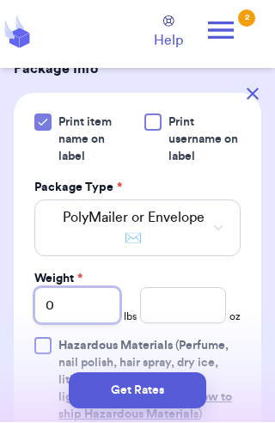
click at [81, 304] on input "0" at bounding box center [77, 306] width 86 height 36
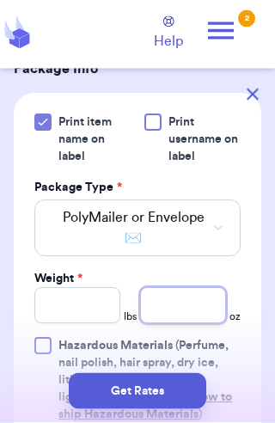
click at [176, 310] on input "number" at bounding box center [183, 306] width 86 height 36
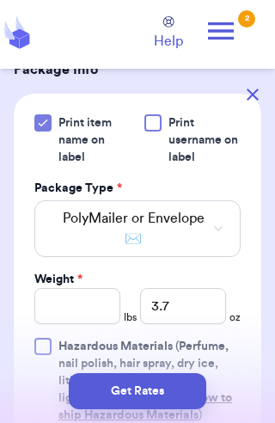
scroll to position [29, 0]
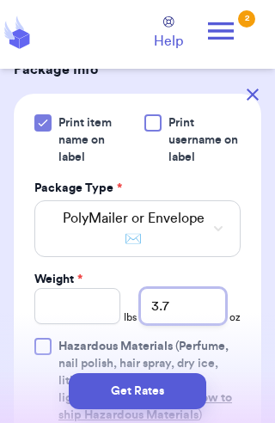
type input "3.7"
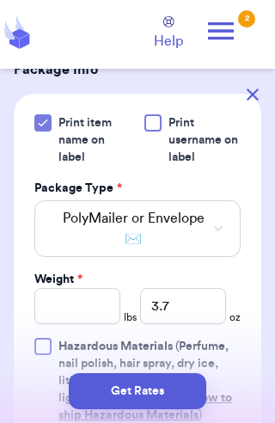
click at [167, 388] on button "Get Rates" at bounding box center [138, 391] width 138 height 36
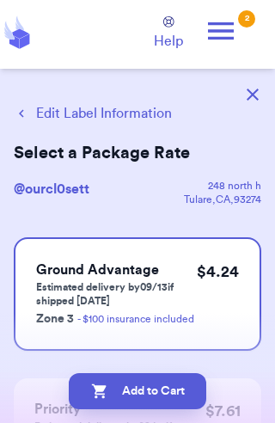
click at [146, 395] on button "Add to Cart" at bounding box center [138, 391] width 138 height 36
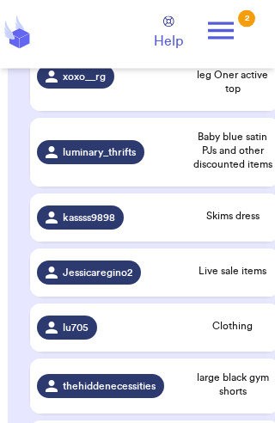
scroll to position [996, 0]
click at [102, 159] on span "luminary_thrifts" at bounding box center [99, 152] width 73 height 14
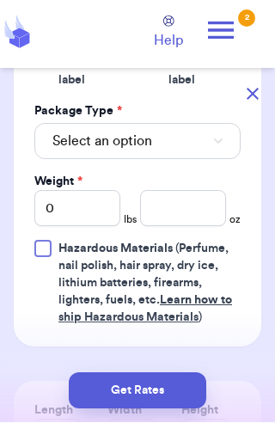
scroll to position [869, 0]
click at [194, 126] on button "Select an option" at bounding box center [137, 142] width 207 height 36
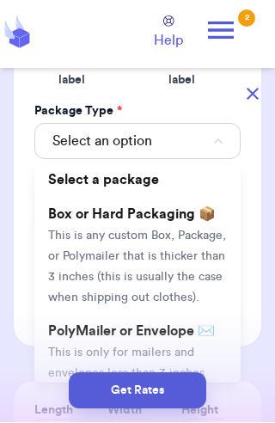
click at [186, 348] on span "This is only for mailers and envelopes less than 3 inches thick. If your envelo…" at bounding box center [132, 405] width 168 height 115
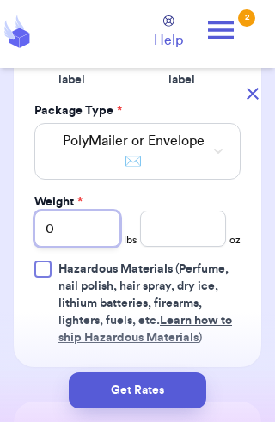
click at [99, 212] on input "0" at bounding box center [77, 230] width 86 height 36
click at [97, 213] on input "0" at bounding box center [77, 230] width 86 height 36
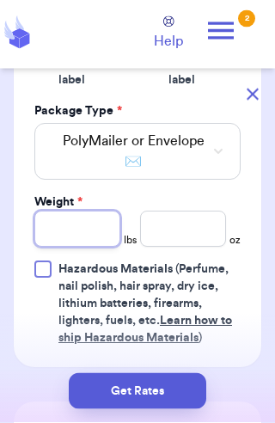
type input "1"
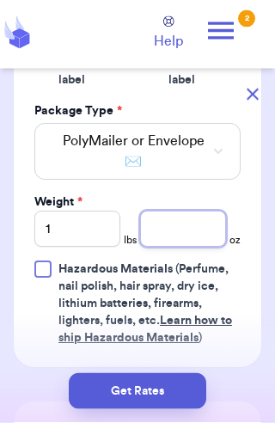
click at [176, 216] on input "number" at bounding box center [183, 230] width 86 height 36
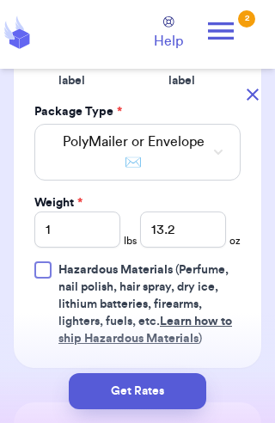
scroll to position [29, 0]
type input "13.2"
click at [164, 385] on button "Get Rates" at bounding box center [138, 391] width 138 height 36
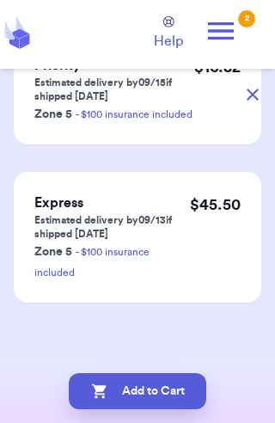
scroll to position [0, 0]
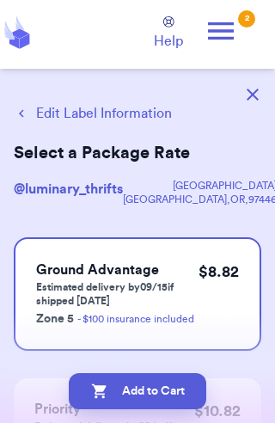
click at [129, 392] on button "Add to Cart" at bounding box center [138, 391] width 138 height 36
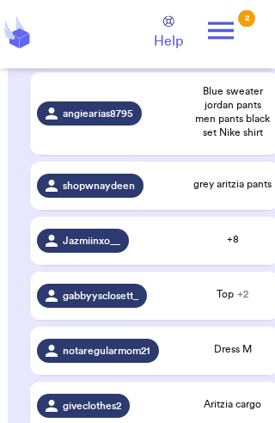
scroll to position [1324, 0]
click at [102, 358] on span "notaregularmom21" at bounding box center [107, 351] width 88 height 14
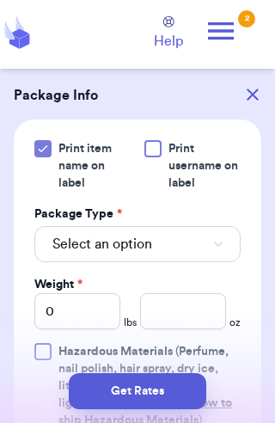
scroll to position [800, 0]
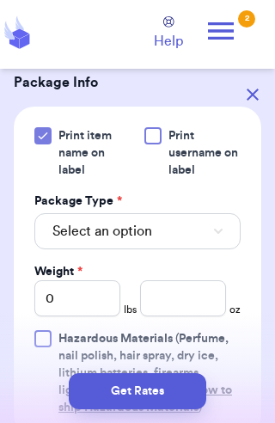
click at [202, 213] on button "Select an option" at bounding box center [137, 231] width 207 height 36
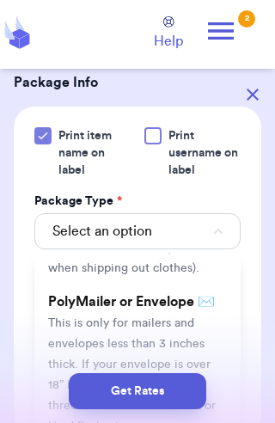
scroll to position [118, 0]
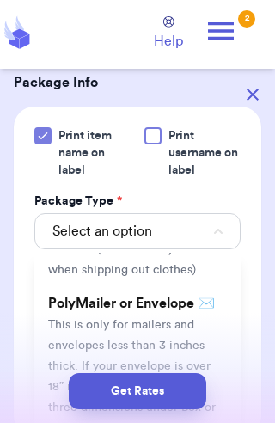
click at [201, 319] on span "This is only for mailers and envelopes less than 3 inches thick. If your envelo…" at bounding box center [132, 376] width 168 height 115
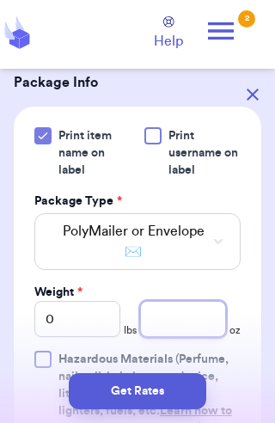
click at [208, 301] on input "number" at bounding box center [183, 319] width 86 height 36
type input "6.3"
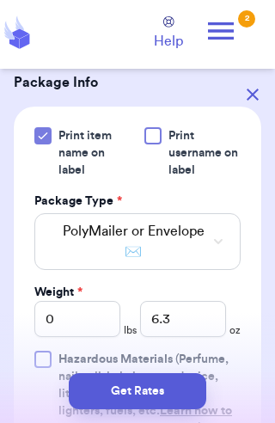
click at [164, 383] on button "Get Rates" at bounding box center [138, 391] width 138 height 36
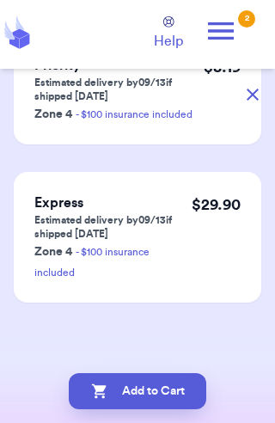
scroll to position [0, 0]
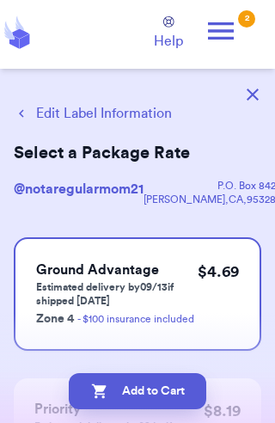
click at [176, 401] on button "Add to Cart" at bounding box center [138, 391] width 138 height 36
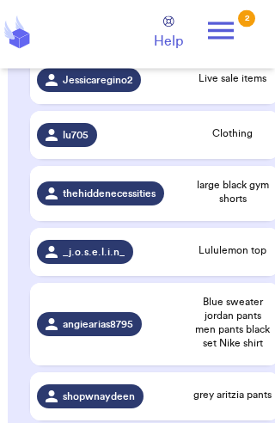
scroll to position [1114, 0]
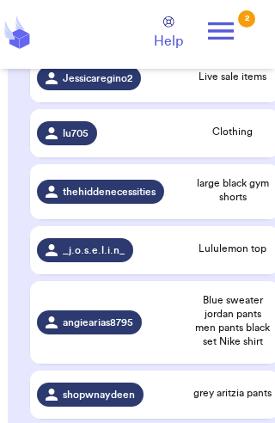
click at [106, 402] on span "shopwnaydeen" at bounding box center [99, 395] width 72 height 14
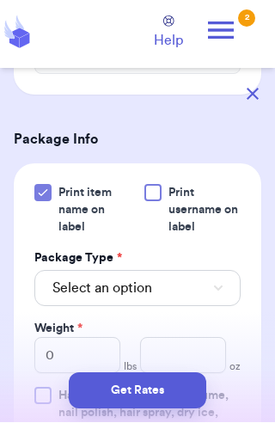
scroll to position [732, 0]
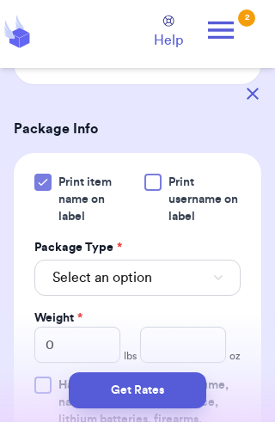
click at [77, 278] on span "Select an option" at bounding box center [102, 278] width 100 height 21
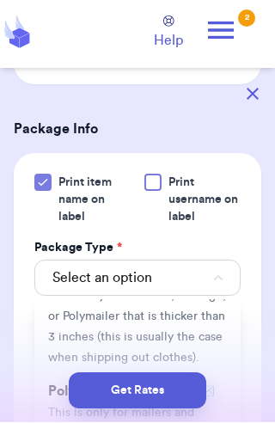
scroll to position [82, 0]
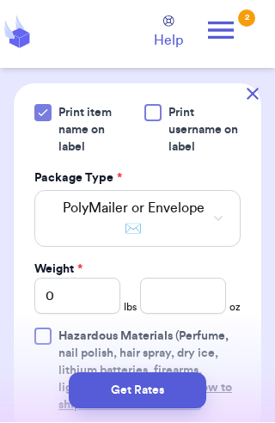
scroll to position [804, 0]
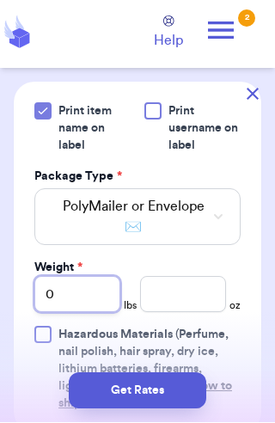
click at [83, 293] on input "0" at bounding box center [77, 295] width 86 height 36
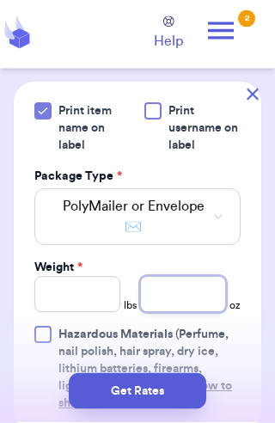
click at [181, 293] on input "number" at bounding box center [183, 295] width 86 height 36
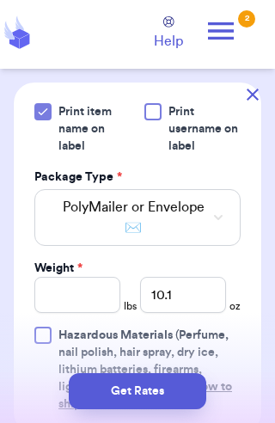
scroll to position [29, 0]
type input "10.1"
click at [173, 378] on button "Get Rates" at bounding box center [138, 391] width 138 height 36
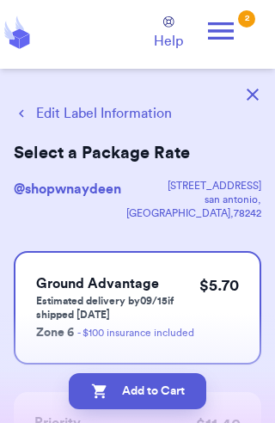
click at [170, 376] on button "Add to Cart" at bounding box center [138, 391] width 138 height 36
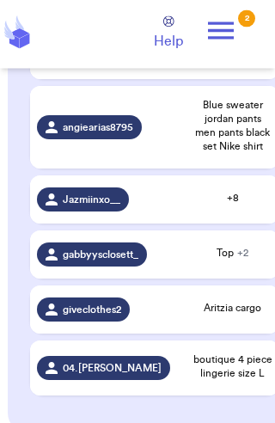
scroll to position [1310, 0]
click at [97, 317] on span "giveclothes2" at bounding box center [92, 310] width 59 height 14
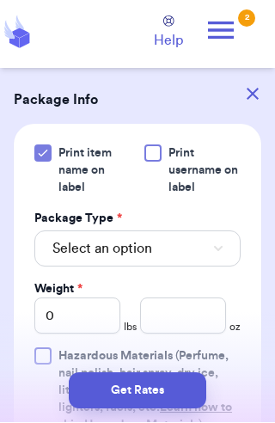
scroll to position [786, 0]
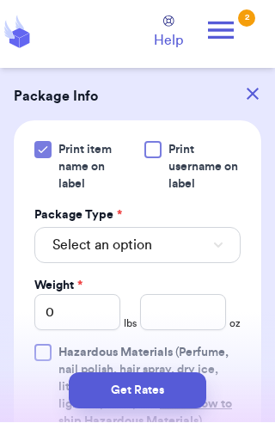
click at [91, 228] on button "Select an option" at bounding box center [137, 246] width 207 height 36
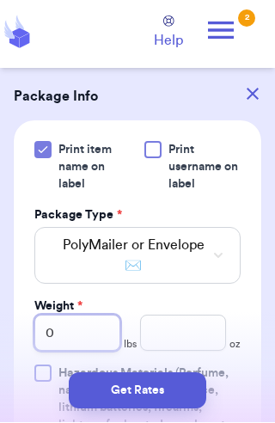
click at [86, 316] on input "0" at bounding box center [77, 334] width 86 height 36
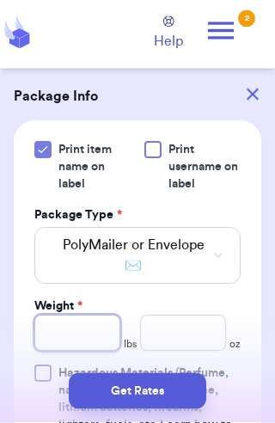
type input "1"
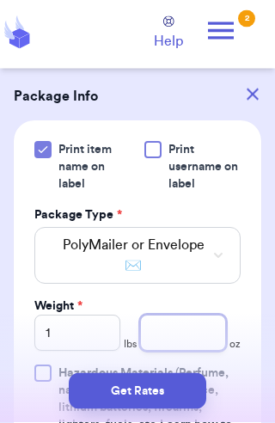
click at [190, 316] on input "number" at bounding box center [183, 334] width 86 height 36
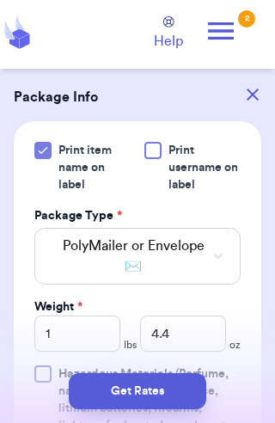
scroll to position [29, 0]
type input "4.4"
click at [168, 398] on button "Get Rates" at bounding box center [138, 391] width 138 height 36
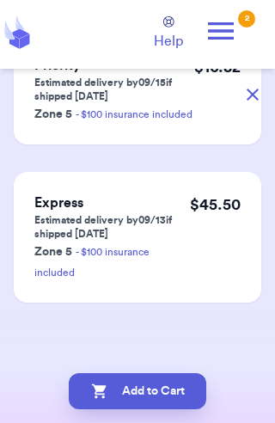
scroll to position [0, 0]
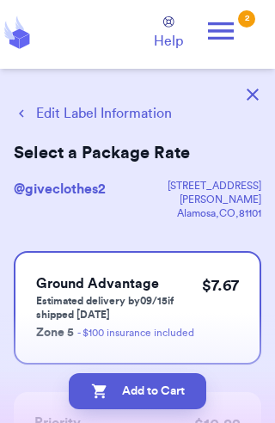
click at [122, 392] on button "Add to Cart" at bounding box center [138, 391] width 138 height 36
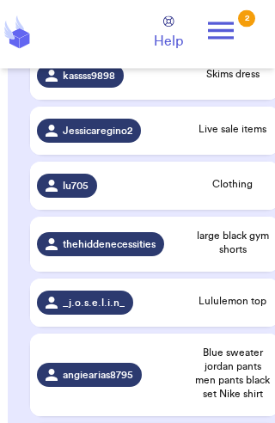
scroll to position [1062, 0]
click at [103, 310] on span "_j.o.s.e.l.i.n_" at bounding box center [94, 303] width 62 height 14
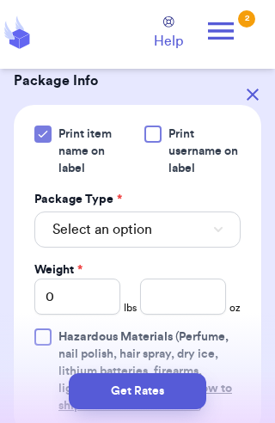
scroll to position [762, 0]
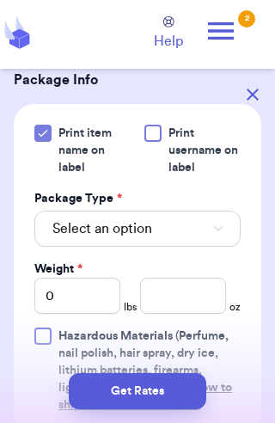
click at [182, 227] on button "Select an option" at bounding box center [137, 229] width 207 height 36
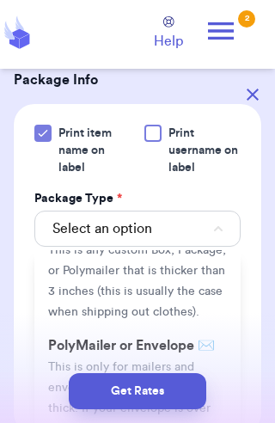
scroll to position [100, 0]
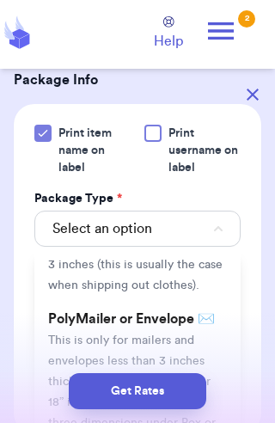
click at [212, 342] on li "PolyMailer or Envelope ✉️ This is only for mailers and envelopes less than 3 in…" at bounding box center [137, 381] width 207 height 158
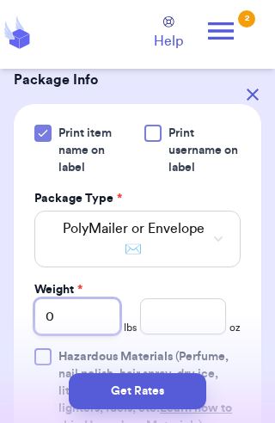
click at [94, 313] on input "0" at bounding box center [77, 317] width 86 height 36
type input "4"
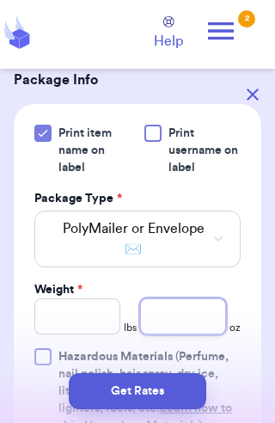
click at [194, 314] on input "number" at bounding box center [183, 317] width 86 height 36
type input "4.5"
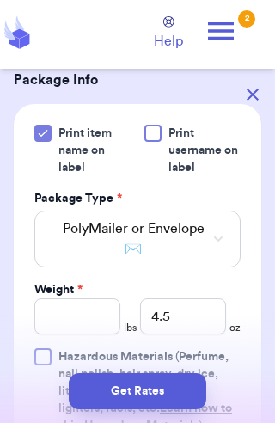
click at [169, 387] on button "Get Rates" at bounding box center [138, 391] width 138 height 36
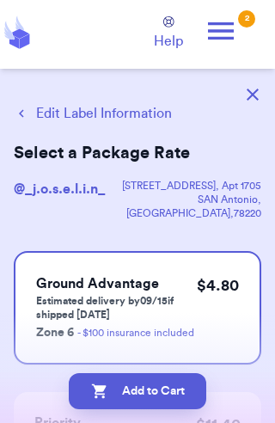
click at [178, 392] on button "Add to Cart" at bounding box center [138, 391] width 138 height 36
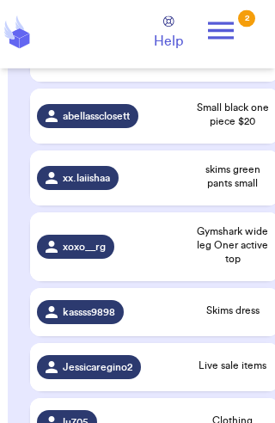
scroll to position [826, 0]
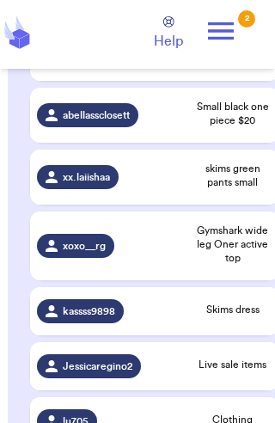
click at [98, 373] on span "Jessicaregino2" at bounding box center [98, 367] width 70 height 14
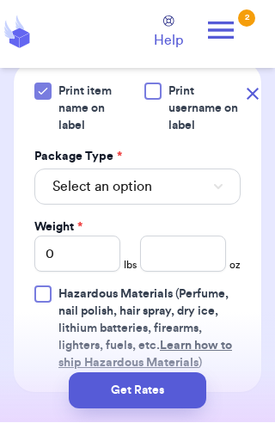
scroll to position [891, 0]
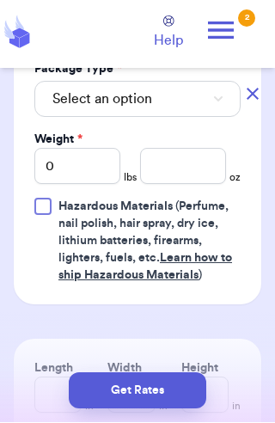
click at [178, 98] on button "Select an option" at bounding box center [137, 100] width 207 height 36
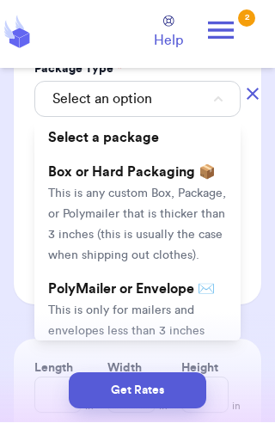
click at [182, 312] on span "This is only for mailers and envelopes less than 3 inches thick. If your envelo…" at bounding box center [132, 363] width 168 height 115
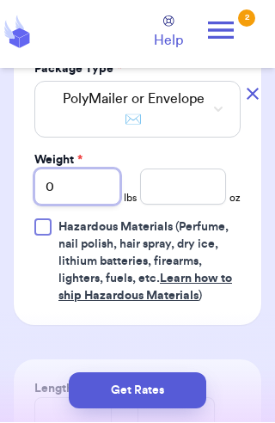
click at [88, 188] on input "0" at bounding box center [77, 188] width 86 height 36
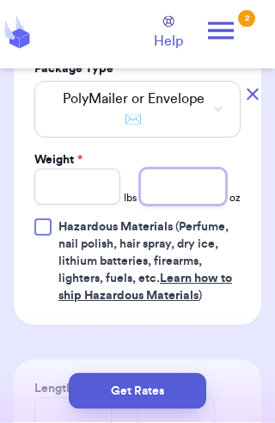
click at [188, 196] on input "number" at bounding box center [183, 188] width 86 height 36
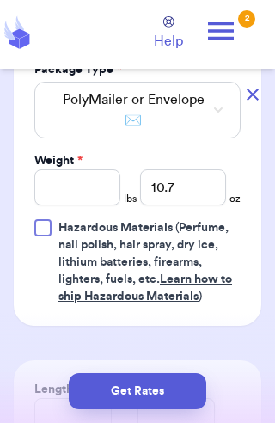
scroll to position [29, 0]
type input "10.7"
click at [159, 388] on button "Get Rates" at bounding box center [138, 391] width 138 height 36
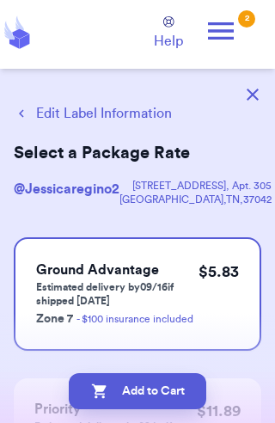
click at [122, 391] on button "Add to Cart" at bounding box center [138, 391] width 138 height 36
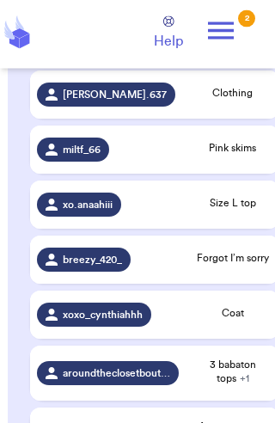
scroll to position [425, 0]
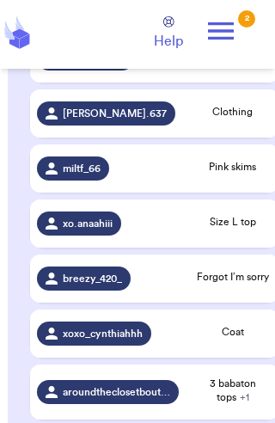
click at [159, 291] on div "breezy_420_" at bounding box center [108, 279] width 142 height 24
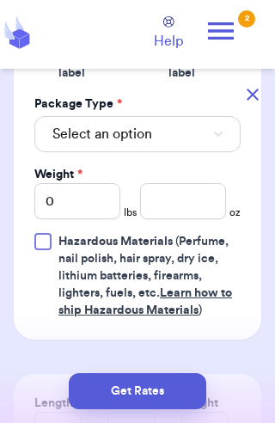
scroll to position [882, 0]
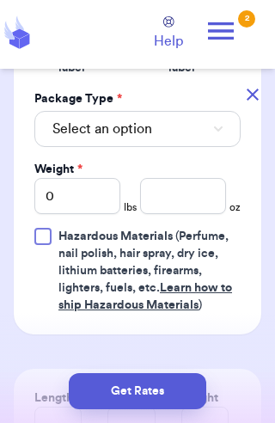
click at [196, 114] on button "Select an option" at bounding box center [137, 129] width 207 height 36
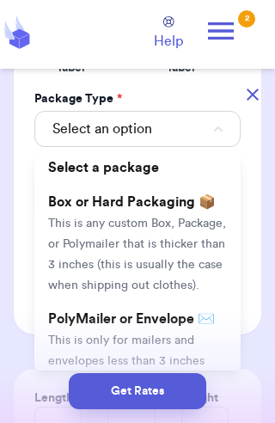
click at [188, 312] on span "PolyMailer or Envelope ✉️" at bounding box center [131, 319] width 167 height 14
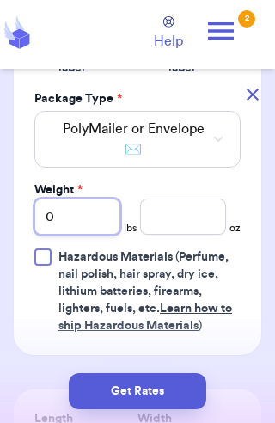
click at [103, 207] on input "0" at bounding box center [77, 217] width 86 height 36
type input "1"
type input "11"
type input "11.3"
type input "11"
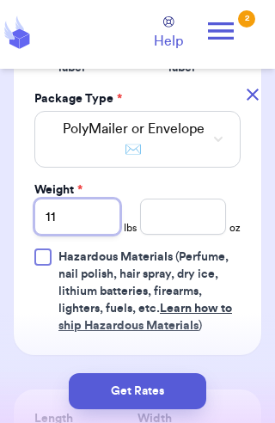
type input "1"
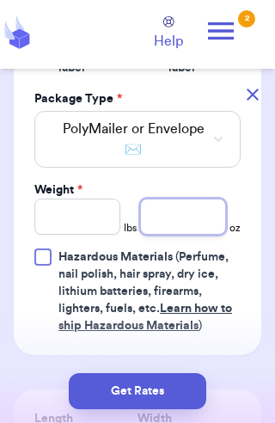
click at [181, 199] on input "number" at bounding box center [183, 217] width 86 height 36
type input "11.3"
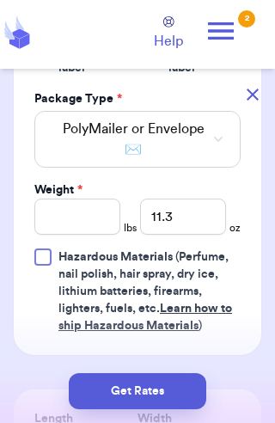
click at [182, 394] on button "Get Rates" at bounding box center [138, 391] width 138 height 36
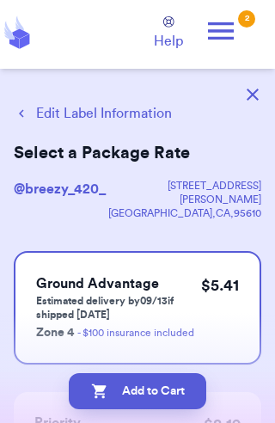
click at [115, 396] on button "Add to Cart" at bounding box center [138, 391] width 138 height 36
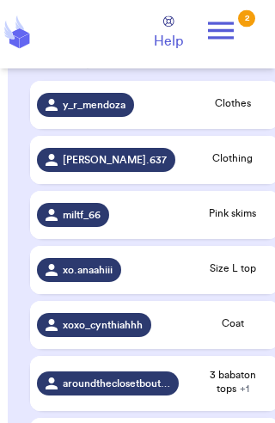
scroll to position [379, 0]
click at [103, 332] on span "xoxo_cynthiahhh" at bounding box center [103, 325] width 80 height 14
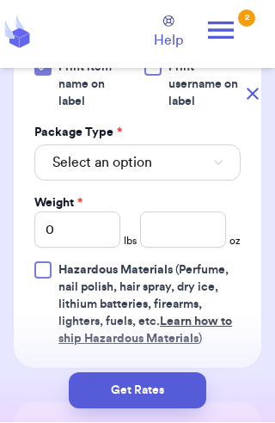
scroll to position [839, 0]
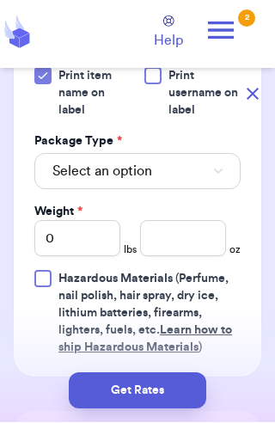
click at [65, 164] on button "Select an option" at bounding box center [137, 172] width 207 height 36
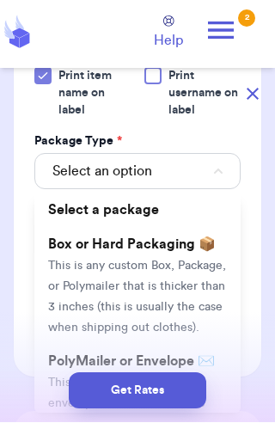
click at [112, 353] on li "PolyMailer or Envelope ✉️ This is only for mailers and envelopes less than 3 in…" at bounding box center [137, 424] width 207 height 158
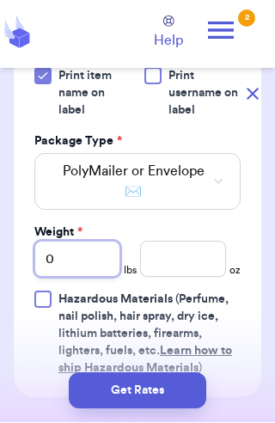
click at [75, 242] on input "0" at bounding box center [77, 260] width 86 height 36
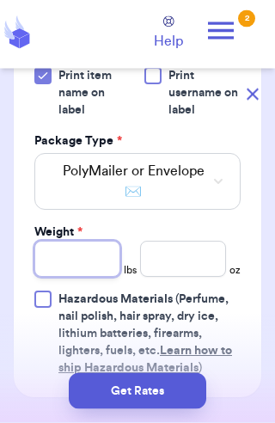
type input "1"
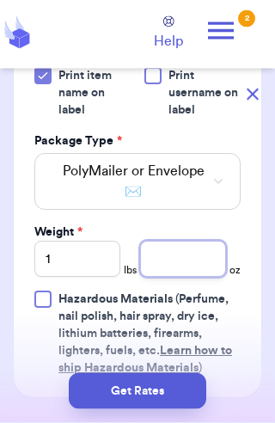
click at [204, 242] on input "number" at bounding box center [183, 260] width 86 height 36
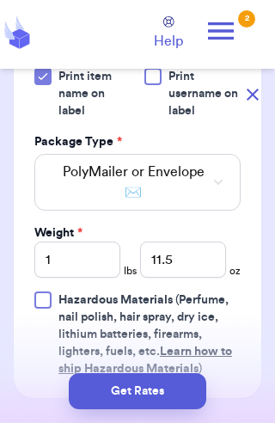
scroll to position [29, 0]
type input "11.5"
click at [159, 388] on button "Get Rates" at bounding box center [138, 391] width 138 height 36
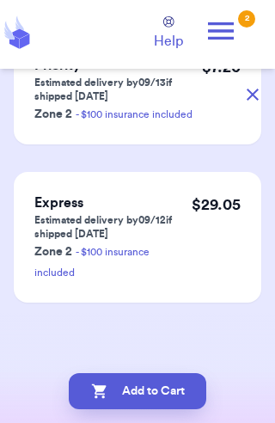
scroll to position [0, 0]
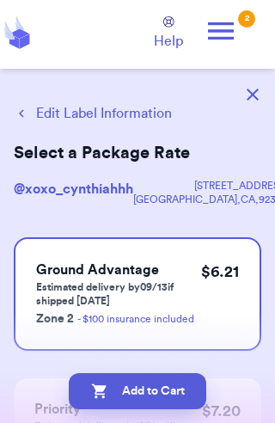
click at [128, 397] on button "Add to Cart" at bounding box center [138, 391] width 138 height 36
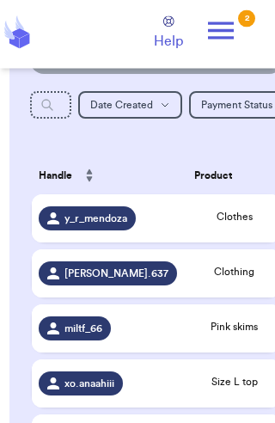
scroll to position [265, 0]
click at [94, 223] on span "y_r_mendoza" at bounding box center [96, 219] width 63 height 14
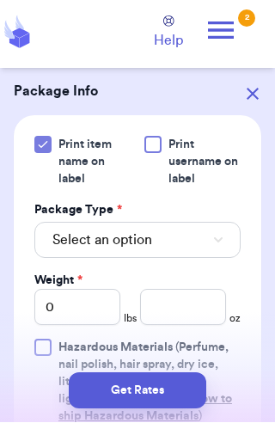
scroll to position [731, 0]
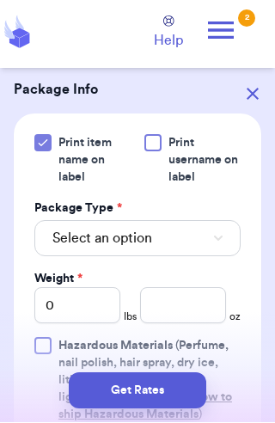
click at [106, 250] on span "Select an option" at bounding box center [102, 239] width 100 height 21
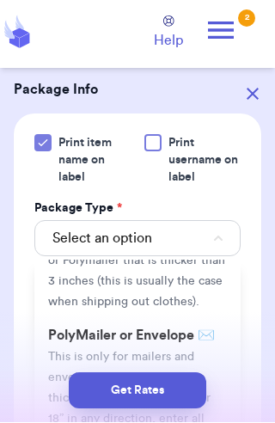
scroll to position [91, 0]
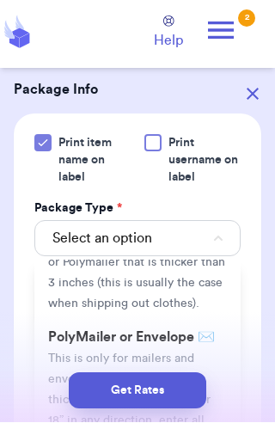
click at [91, 393] on span "This is only for mailers and envelopes less than 3 inches thick. If your envelo…" at bounding box center [132, 411] width 168 height 115
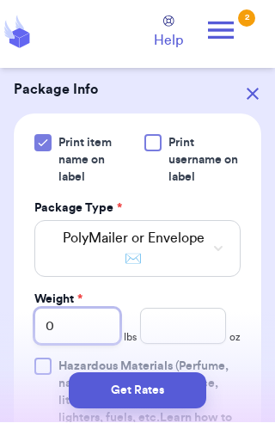
click at [81, 343] on input "0" at bounding box center [77, 327] width 86 height 36
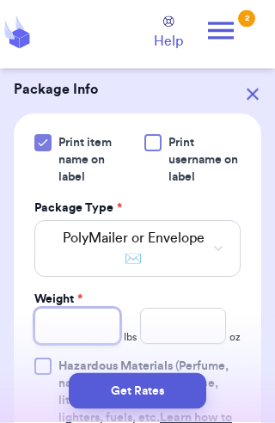
type input "2"
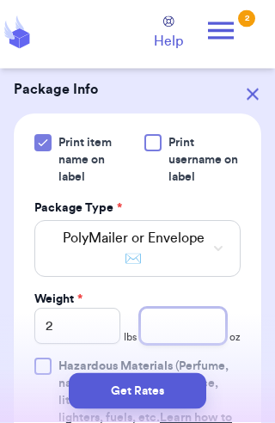
click at [193, 340] on input "number" at bounding box center [183, 327] width 86 height 36
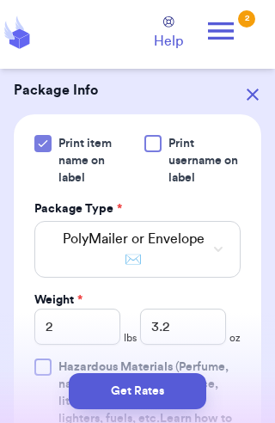
scroll to position [29, 0]
type input "3.2"
click at [160, 387] on button "Get Rates" at bounding box center [138, 391] width 138 height 36
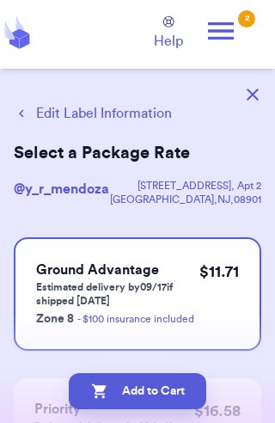
click at [168, 393] on button "Add to Cart" at bounding box center [138, 391] width 138 height 36
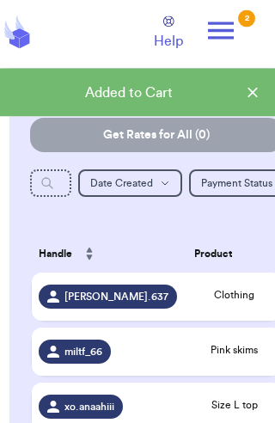
scroll to position [187, 0]
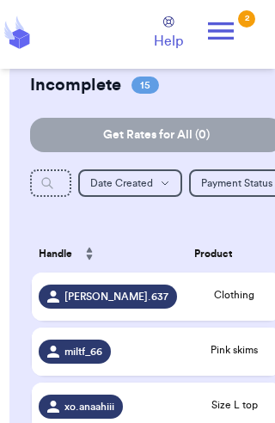
click at [170, 309] on div "[PERSON_NAME].637" at bounding box center [110, 297] width 142 height 24
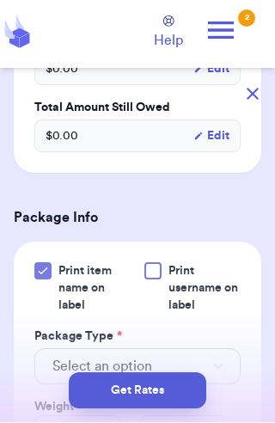
scroll to position [666, 0]
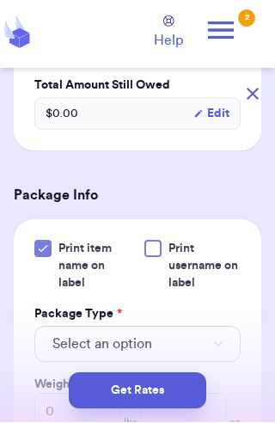
click at [178, 327] on button "Select an option" at bounding box center [137, 345] width 207 height 36
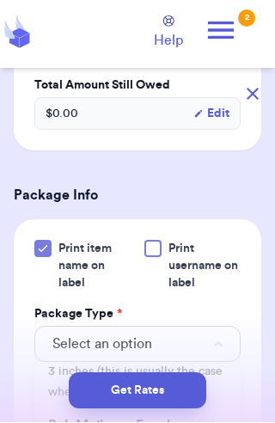
click at [213, 420] on span "PolyMailer or Envelope ✉️" at bounding box center [131, 427] width 167 height 14
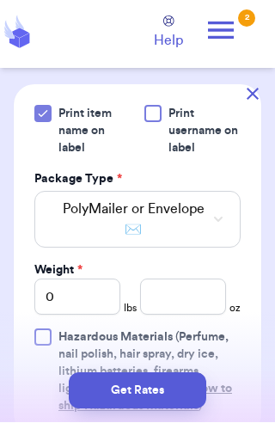
scroll to position [802, 0]
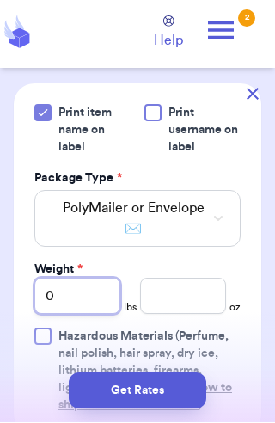
click at [94, 279] on input "0" at bounding box center [77, 297] width 86 height 36
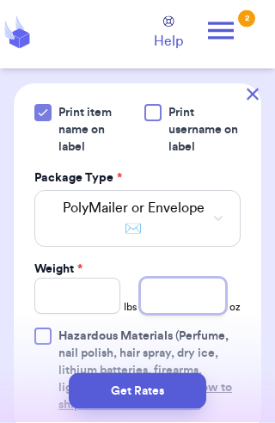
click at [180, 286] on input "number" at bounding box center [183, 297] width 86 height 36
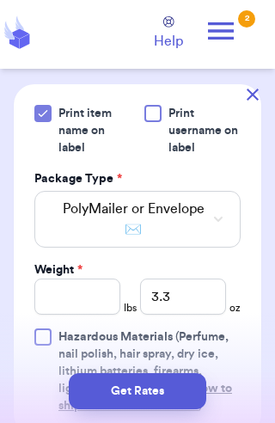
scroll to position [29, 0]
type input "3.3"
click at [157, 389] on button "Get Rates" at bounding box center [138, 391] width 138 height 36
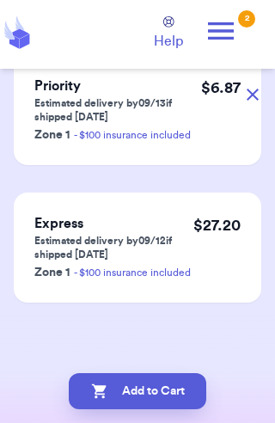
scroll to position [0, 0]
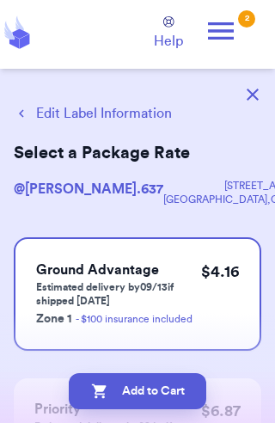
click at [160, 367] on div "Add to Cart" at bounding box center [137, 392] width 275 height 64
click at [168, 389] on button "Add to Cart" at bounding box center [138, 391] width 138 height 36
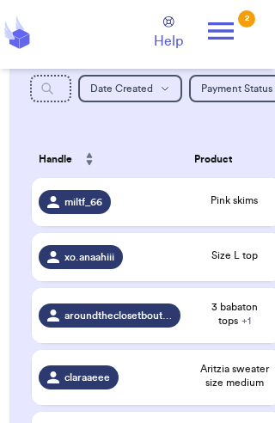
scroll to position [307, 0]
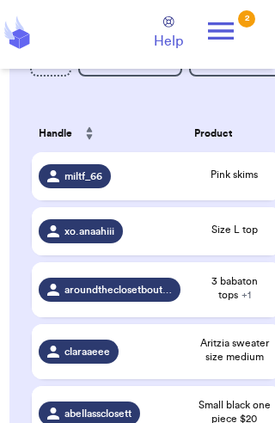
click at [190, 184] on td "Pink skims" at bounding box center [235, 176] width 94 height 48
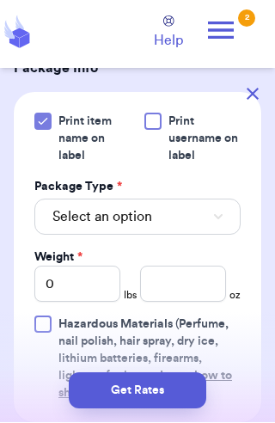
scroll to position [801, 0]
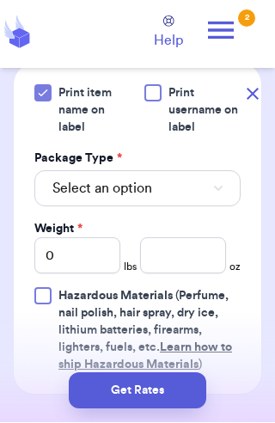
click at [78, 194] on span "Select an option" at bounding box center [102, 189] width 100 height 21
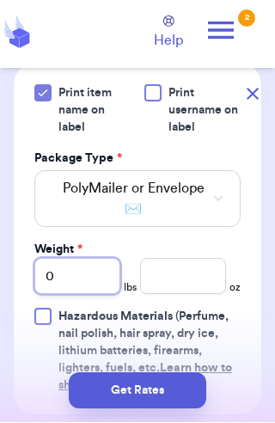
click at [67, 286] on input "0" at bounding box center [77, 277] width 86 height 36
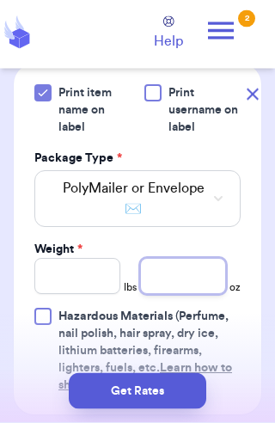
click at [156, 293] on input "number" at bounding box center [183, 277] width 86 height 36
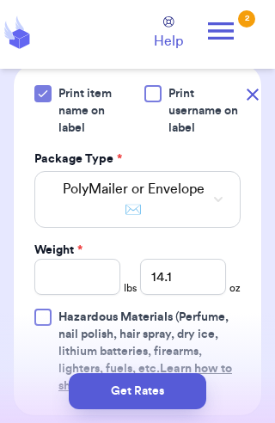
scroll to position [29, 0]
type input "14.1"
click at [145, 398] on button "Get Rates" at bounding box center [138, 391] width 138 height 36
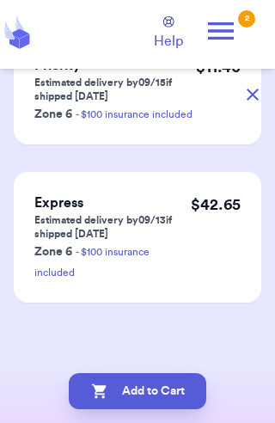
scroll to position [0, 0]
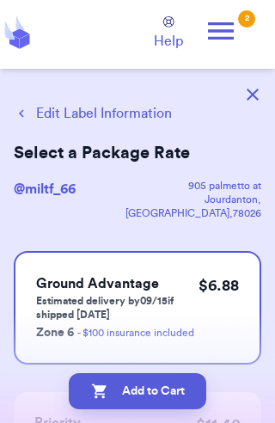
click at [127, 393] on button "Add to Cart" at bounding box center [138, 391] width 138 height 36
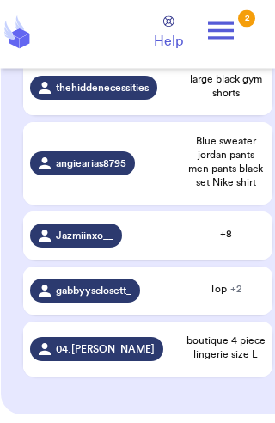
scroll to position [943, 0]
click at [90, 356] on span "04.[PERSON_NAME]" at bounding box center [105, 350] width 99 height 14
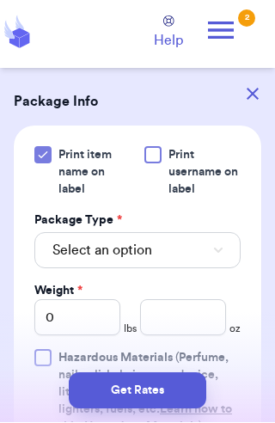
scroll to position [762, 0]
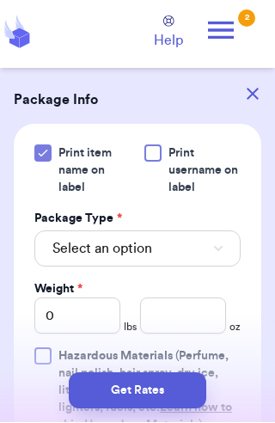
click at [111, 239] on span "Select an option" at bounding box center [102, 249] width 100 height 21
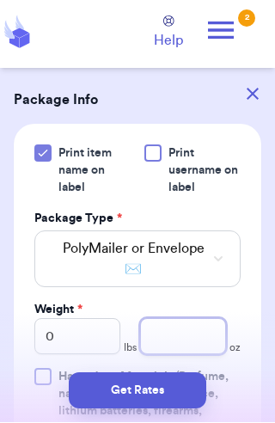
click at [181, 319] on input "number" at bounding box center [183, 337] width 86 height 36
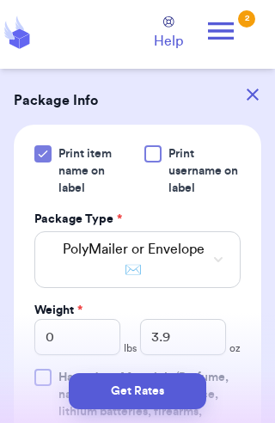
scroll to position [29, 0]
type input "3.9"
click at [120, 396] on button "Get Rates" at bounding box center [138, 391] width 138 height 36
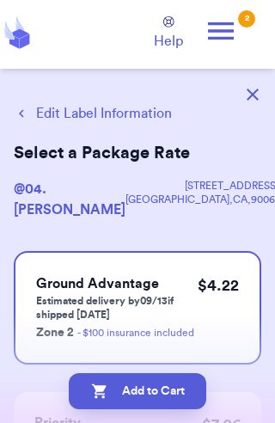
click at [141, 394] on button "Add to Cart" at bounding box center [138, 391] width 138 height 36
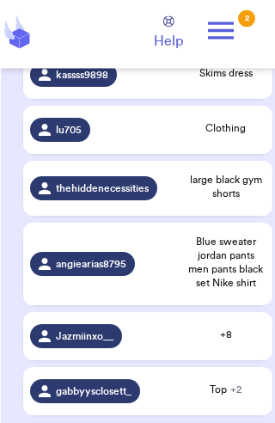
scroll to position [844, 0]
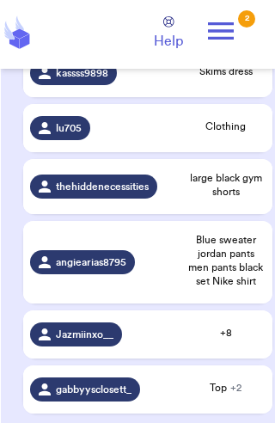
click at [122, 397] on span "gabbyysclosett_" at bounding box center [94, 390] width 76 height 14
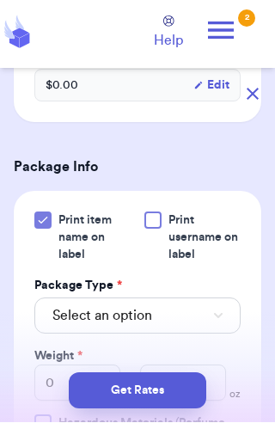
scroll to position [791, 0]
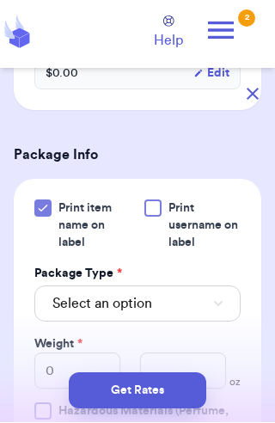
click at [109, 315] on span "Select an option" at bounding box center [102, 304] width 100 height 21
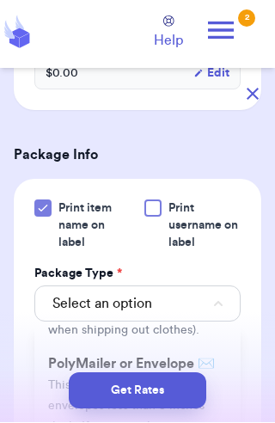
scroll to position [134, 0]
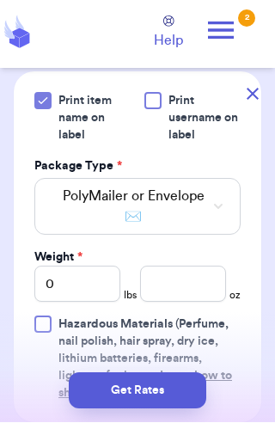
scroll to position [900, 0]
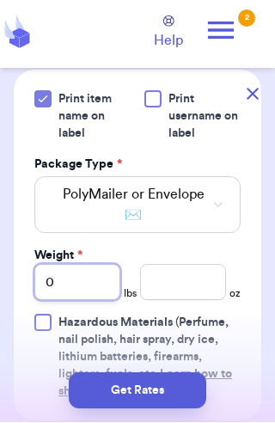
click at [71, 301] on input "0" at bounding box center [77, 283] width 86 height 36
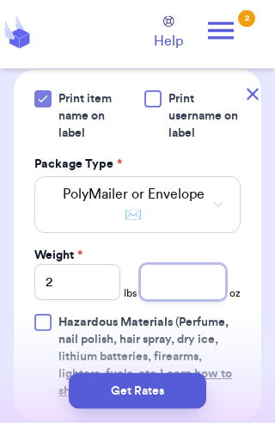
click at [185, 293] on input "number" at bounding box center [183, 283] width 86 height 36
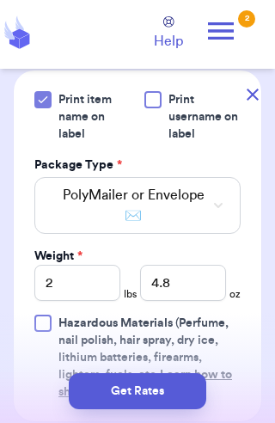
scroll to position [29, 0]
click at [153, 395] on button "Get Rates" at bounding box center [138, 391] width 138 height 36
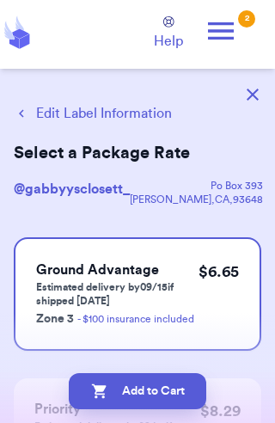
click at [137, 387] on button "Add to Cart" at bounding box center [138, 391] width 138 height 36
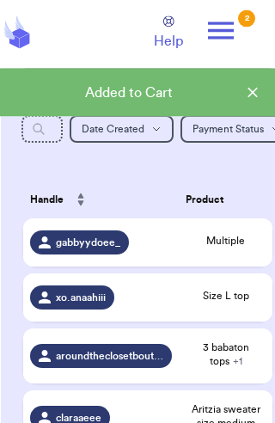
scroll to position [242, 0]
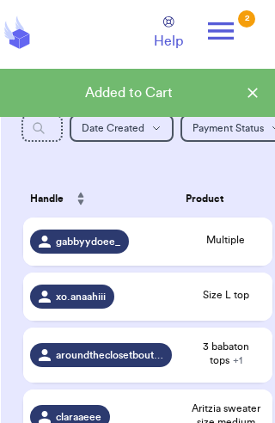
click at [188, 250] on div "Multiple" at bounding box center [226, 241] width 80 height 17
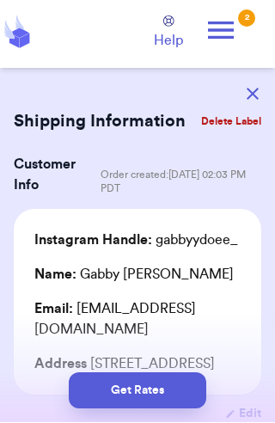
click at [227, 121] on button "Delete Label" at bounding box center [231, 122] width 74 height 38
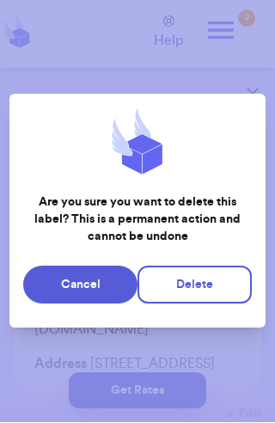
click at [207, 305] on button "Delete" at bounding box center [195, 286] width 114 height 38
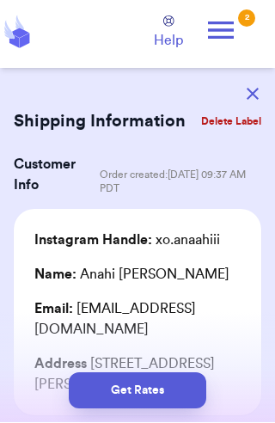
click at [250, 89] on icon "button" at bounding box center [253, 95] width 12 height 12
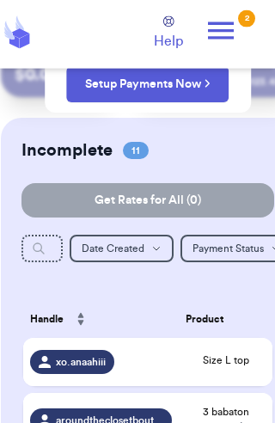
click at [212, 354] on span "Size L top" at bounding box center [226, 361] width 80 height 14
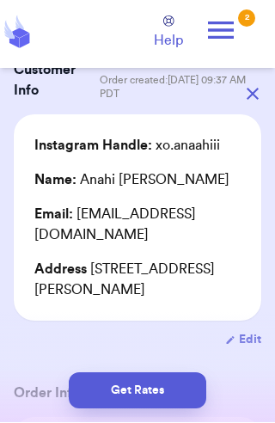
scroll to position [99, 0]
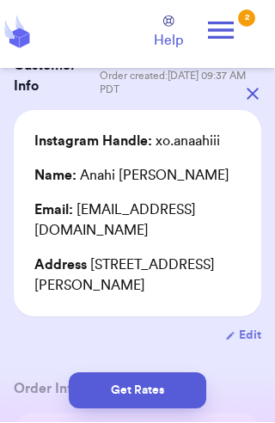
click at [253, 97] on icon "button" at bounding box center [253, 95] width 12 height 12
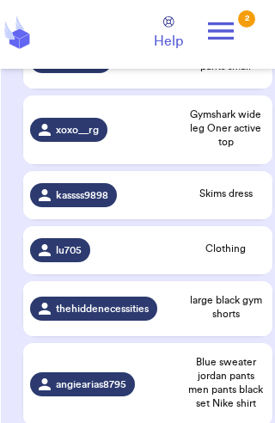
scroll to position [662, 0]
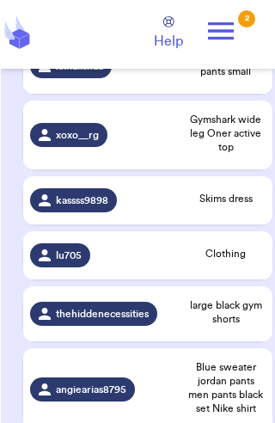
click at [69, 262] on span "lu705" at bounding box center [69, 256] width 26 height 14
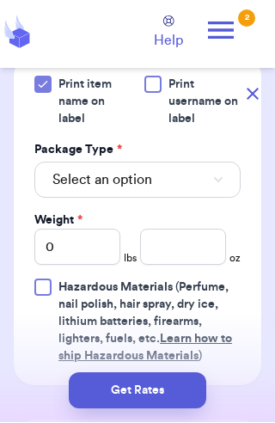
scroll to position [817, 0]
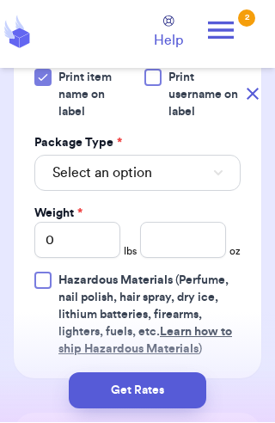
click at [182, 156] on button "Select an option" at bounding box center [137, 174] width 207 height 36
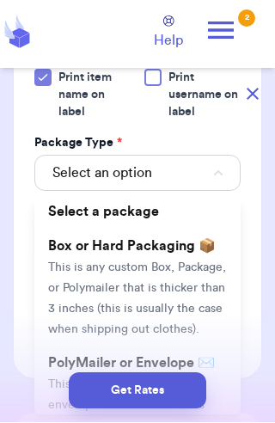
click at [183, 351] on li "PolyMailer or Envelope ✉️ This is only for mailers and envelopes less than 3 in…" at bounding box center [137, 426] width 207 height 158
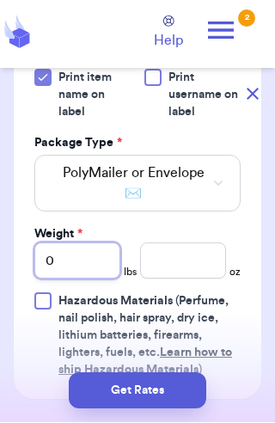
click at [77, 246] on input "0" at bounding box center [77, 262] width 86 height 36
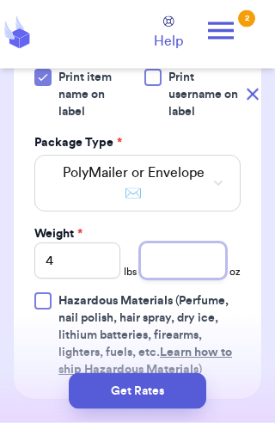
click at [189, 244] on input "number" at bounding box center [183, 262] width 86 height 36
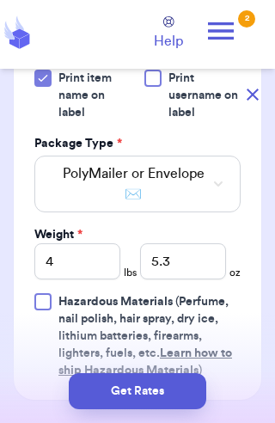
scroll to position [29, 0]
click at [164, 381] on button "Get Rates" at bounding box center [138, 391] width 138 height 36
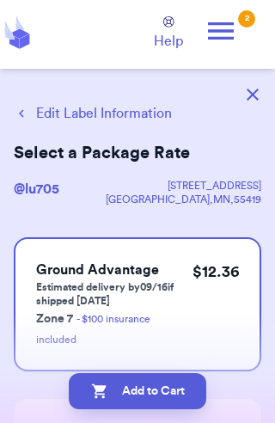
click at [163, 395] on button "Add to Cart" at bounding box center [138, 391] width 138 height 36
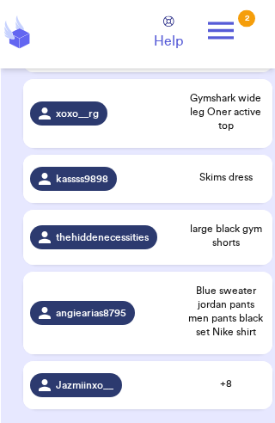
scroll to position [687, 0]
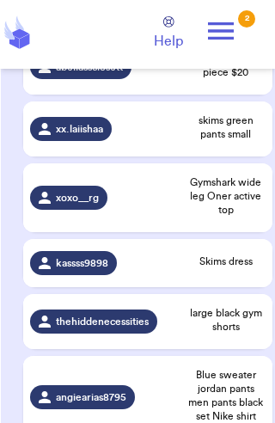
click at [15, 314] on div "Incomplete 10 Get Rates for All ( 0 ) Get Rates for All ( 0 ) Date Created Date…" at bounding box center [148, 86] width 294 height 892
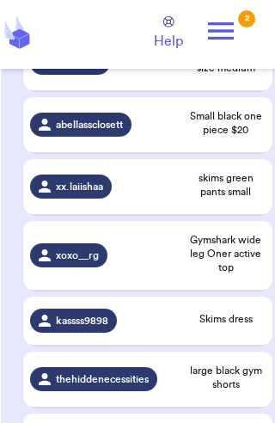
scroll to position [537, 0]
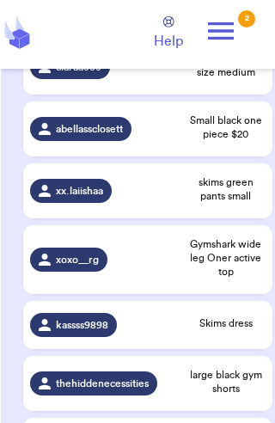
click at [65, 131] on span "abellassclosett" at bounding box center [89, 129] width 67 height 14
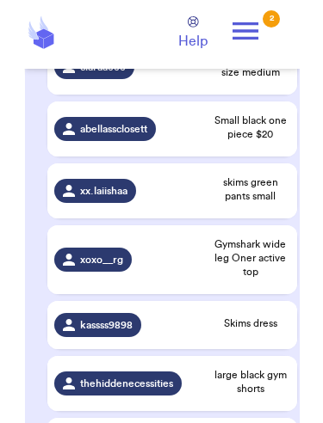
scroll to position [0, 0]
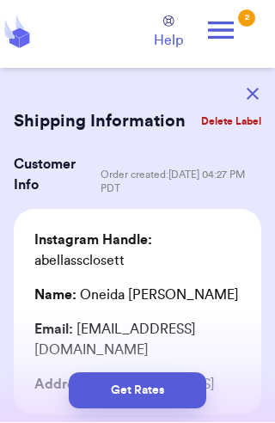
click at [237, 121] on button "Delete Label" at bounding box center [231, 122] width 74 height 38
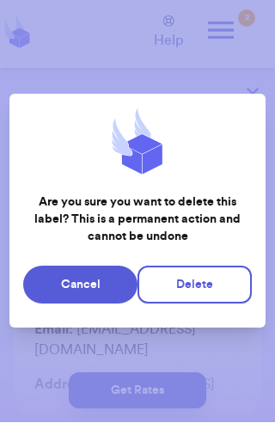
click at [219, 305] on button "Delete" at bounding box center [195, 286] width 114 height 38
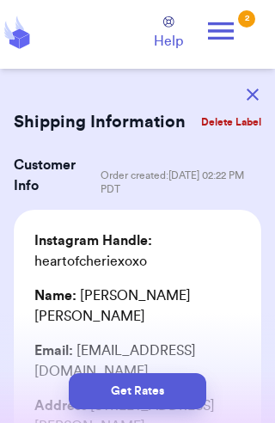
click at [248, 91] on icon "button" at bounding box center [253, 95] width 12 height 12
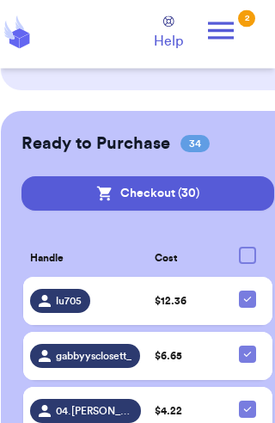
click at [223, 189] on button "Checkout ( 30 )" at bounding box center [148, 194] width 253 height 34
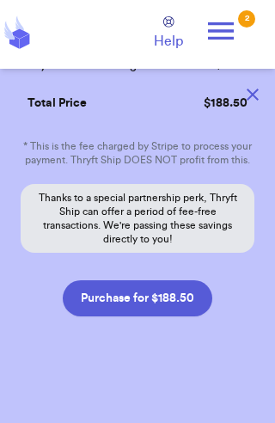
scroll to position [3982, 0]
